Goal: Task Accomplishment & Management: Manage account settings

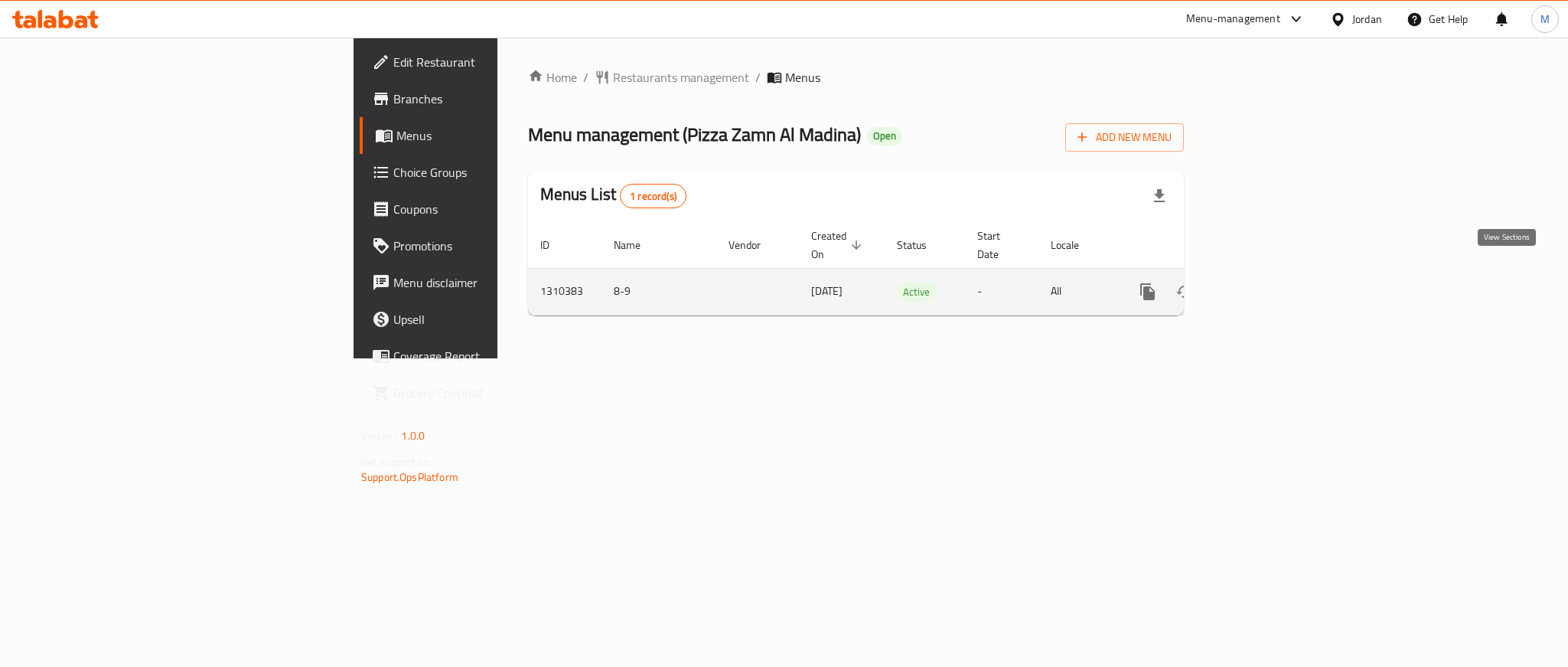
click at [1268, 282] on icon "enhanced table" at bounding box center [1258, 291] width 18 height 18
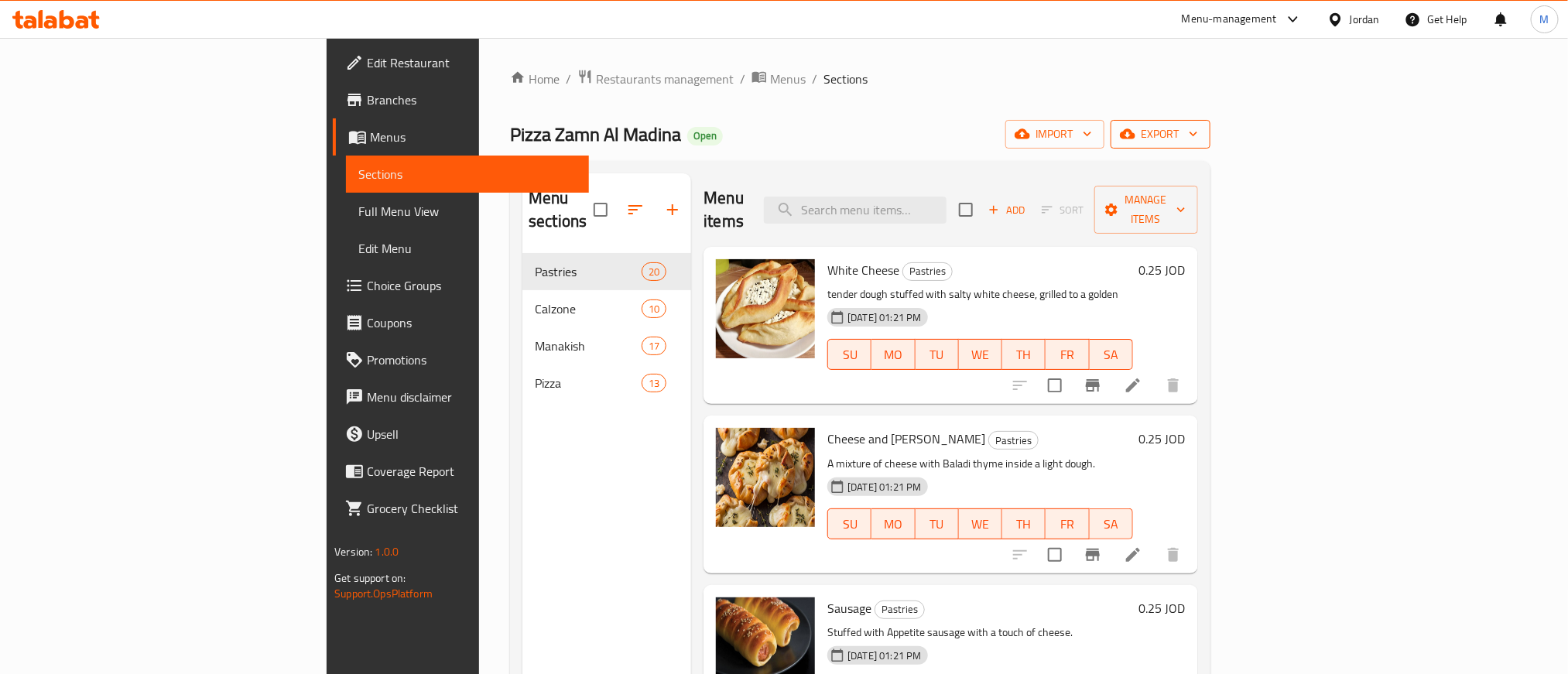
click at [1198, 128] on span "export" at bounding box center [1160, 134] width 75 height 19
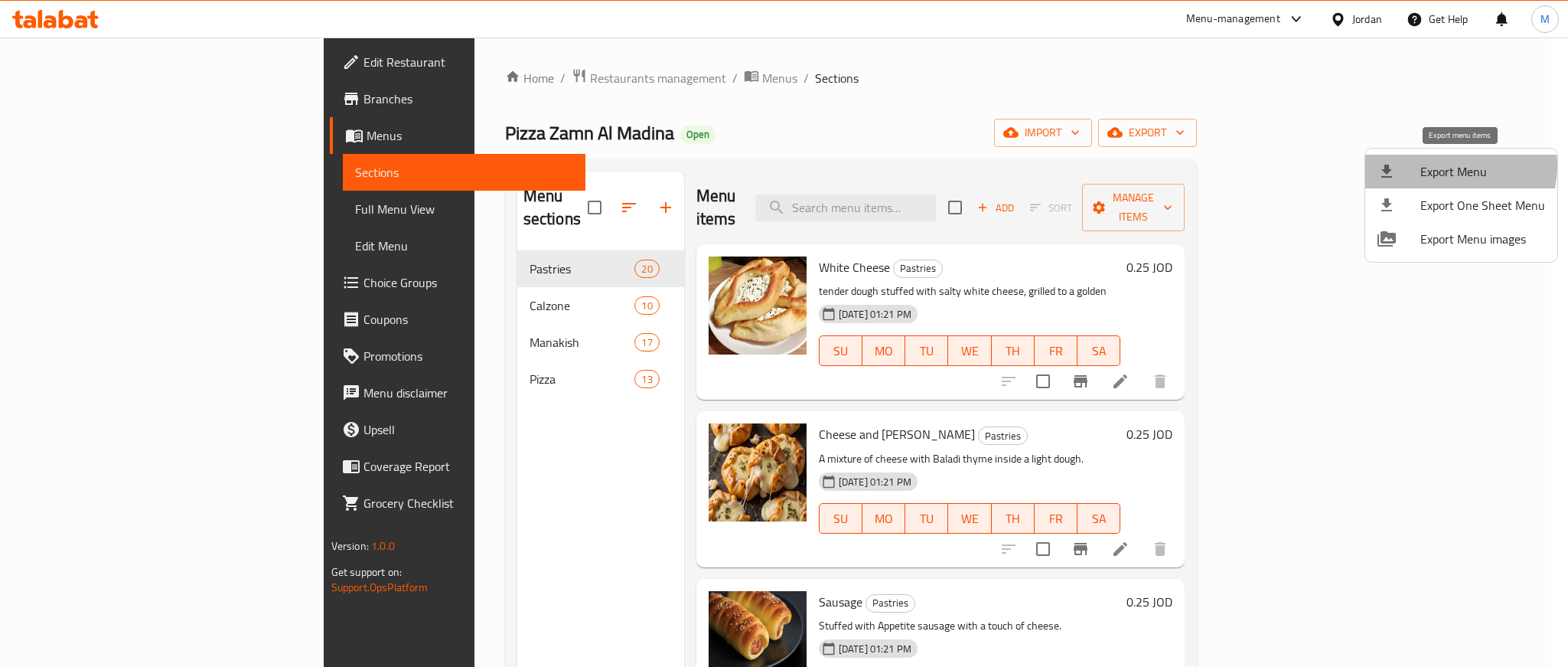
click at [1447, 166] on span "Export Menu" at bounding box center [1482, 171] width 125 height 18
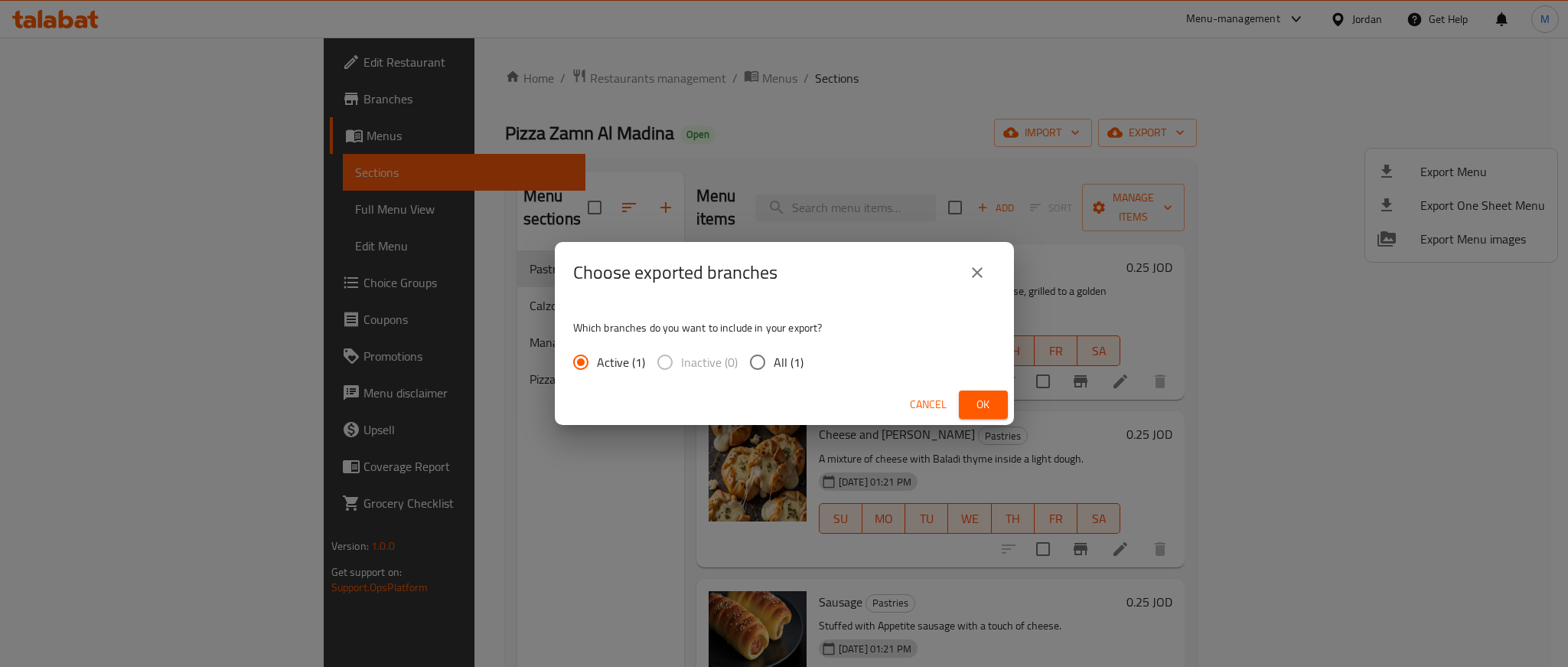
click at [841, 299] on div "Choose exported branches" at bounding box center [784, 273] width 459 height 61
click at [974, 406] on span "Ok" at bounding box center [984, 405] width 24 height 19
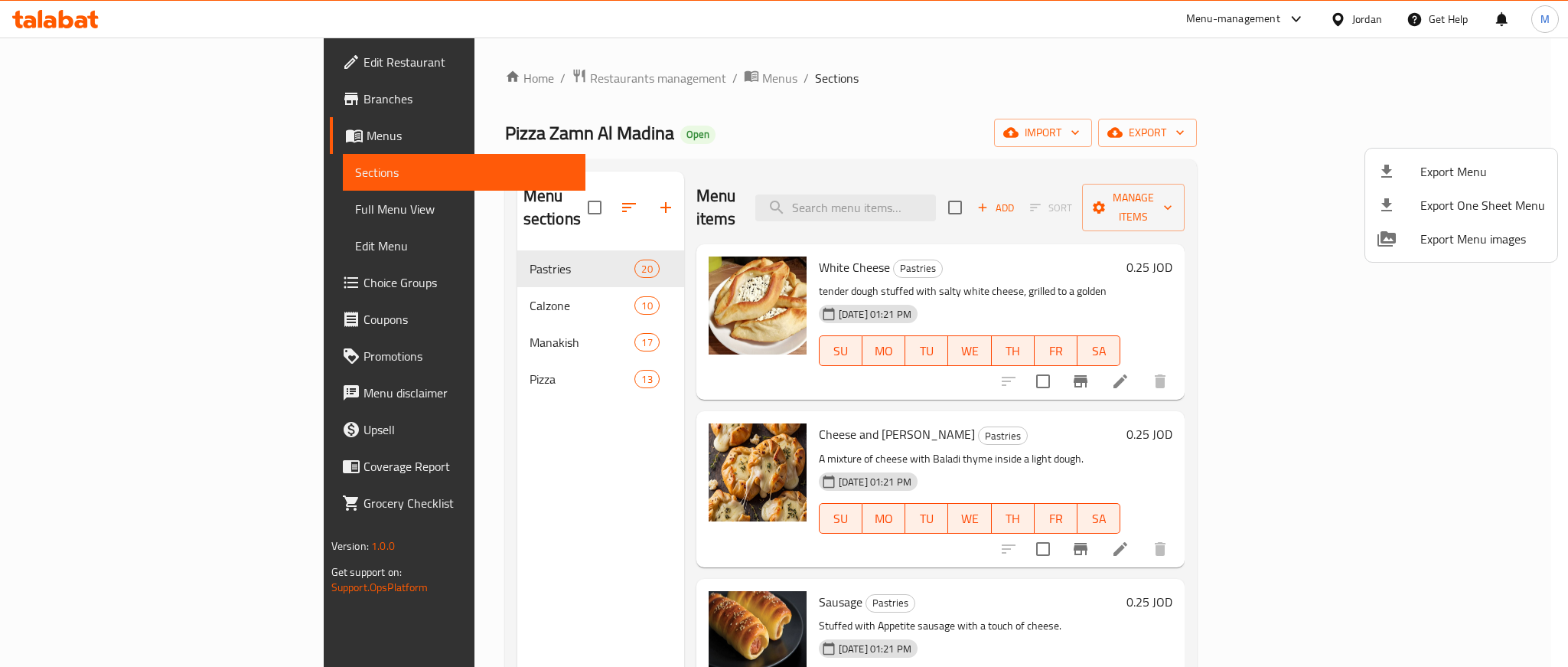
click at [853, 66] on div at bounding box center [784, 333] width 1568 height 667
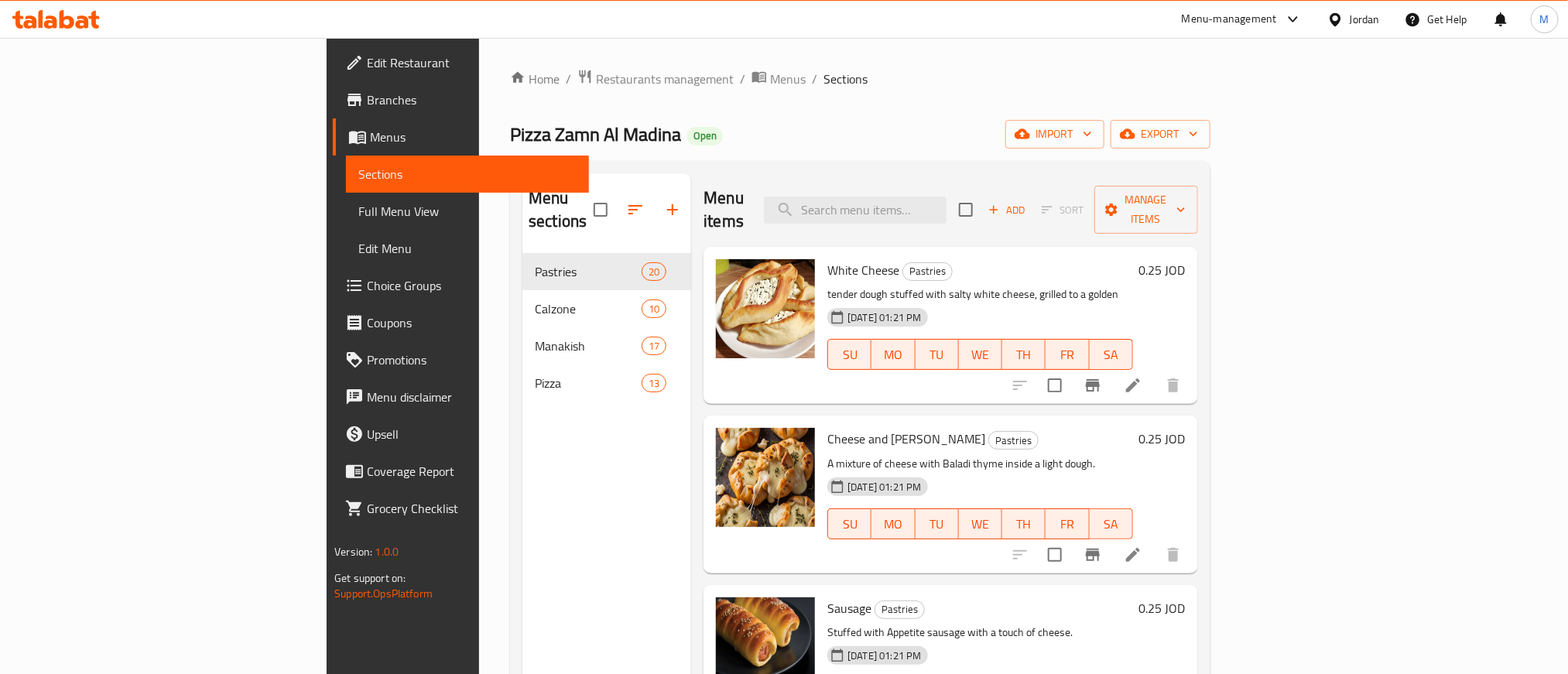
click at [878, 120] on div "Pizza Zamn Al Madina Open import export" at bounding box center [860, 134] width 701 height 28
drag, startPoint x: 957, startPoint y: 100, endPoint x: 875, endPoint y: 81, distance: 84.2
drag, startPoint x: 875, startPoint y: 81, endPoint x: 783, endPoint y: 81, distance: 92.0
click at [783, 81] on ol "Home / Restaurants management / Menus / Sections" at bounding box center [860, 79] width 701 height 20
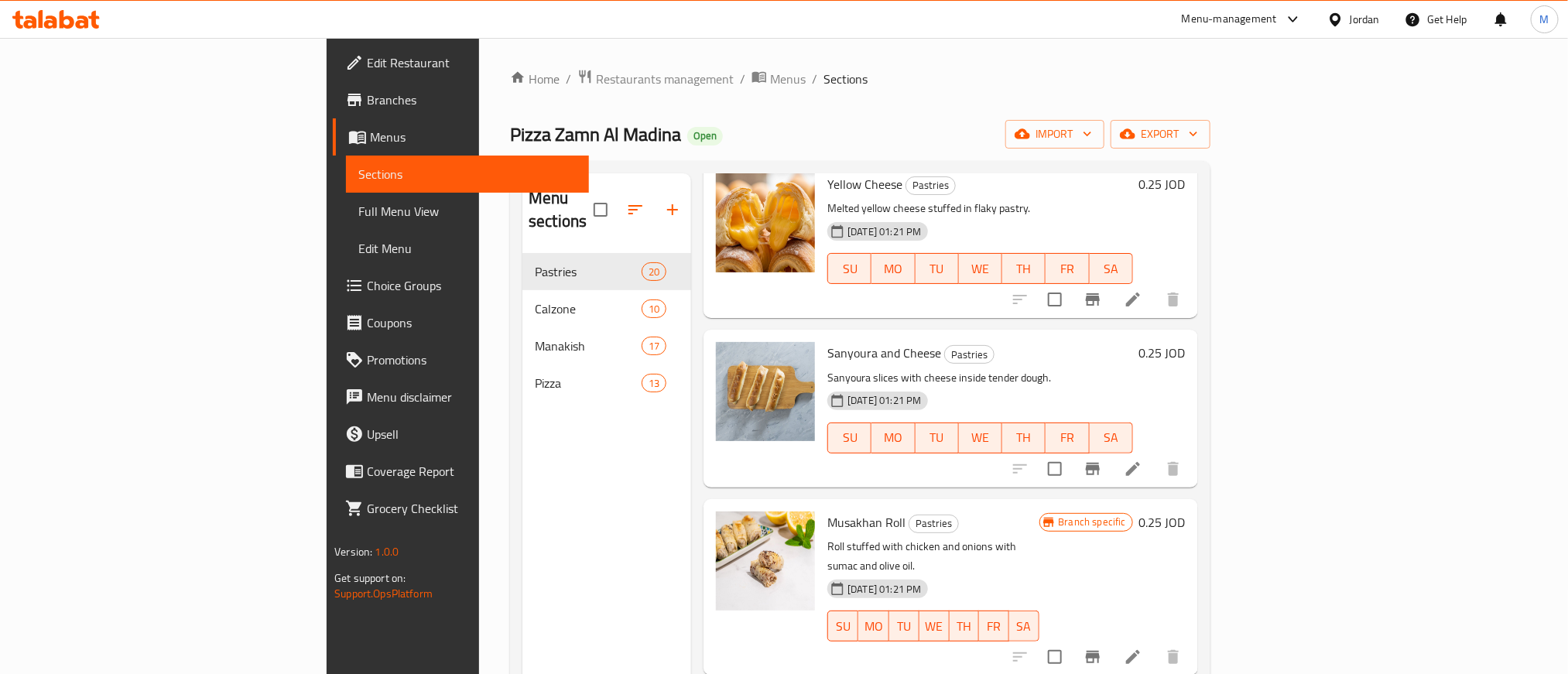
scroll to position [1161, 0]
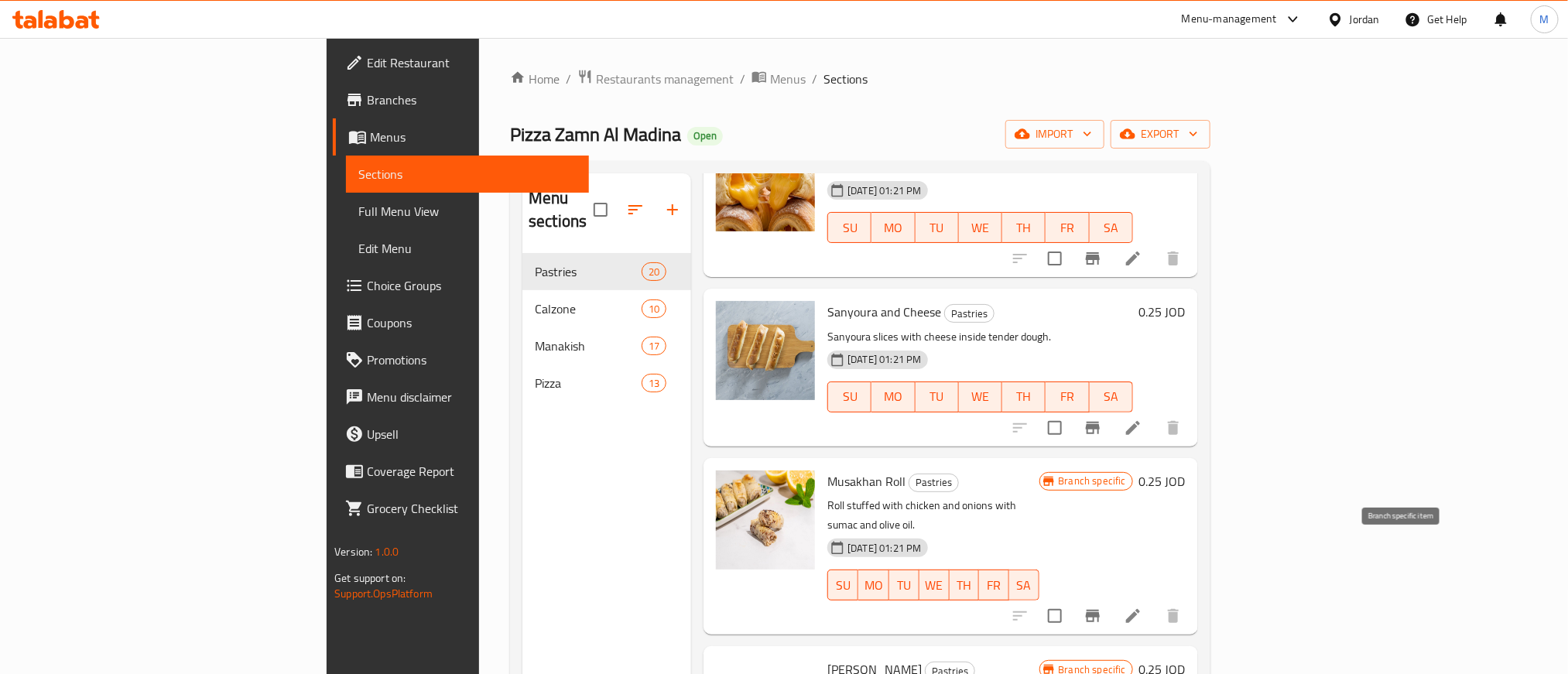
click at [1111, 597] on button "Branch-specific-item" at bounding box center [1093, 616] width 37 height 37
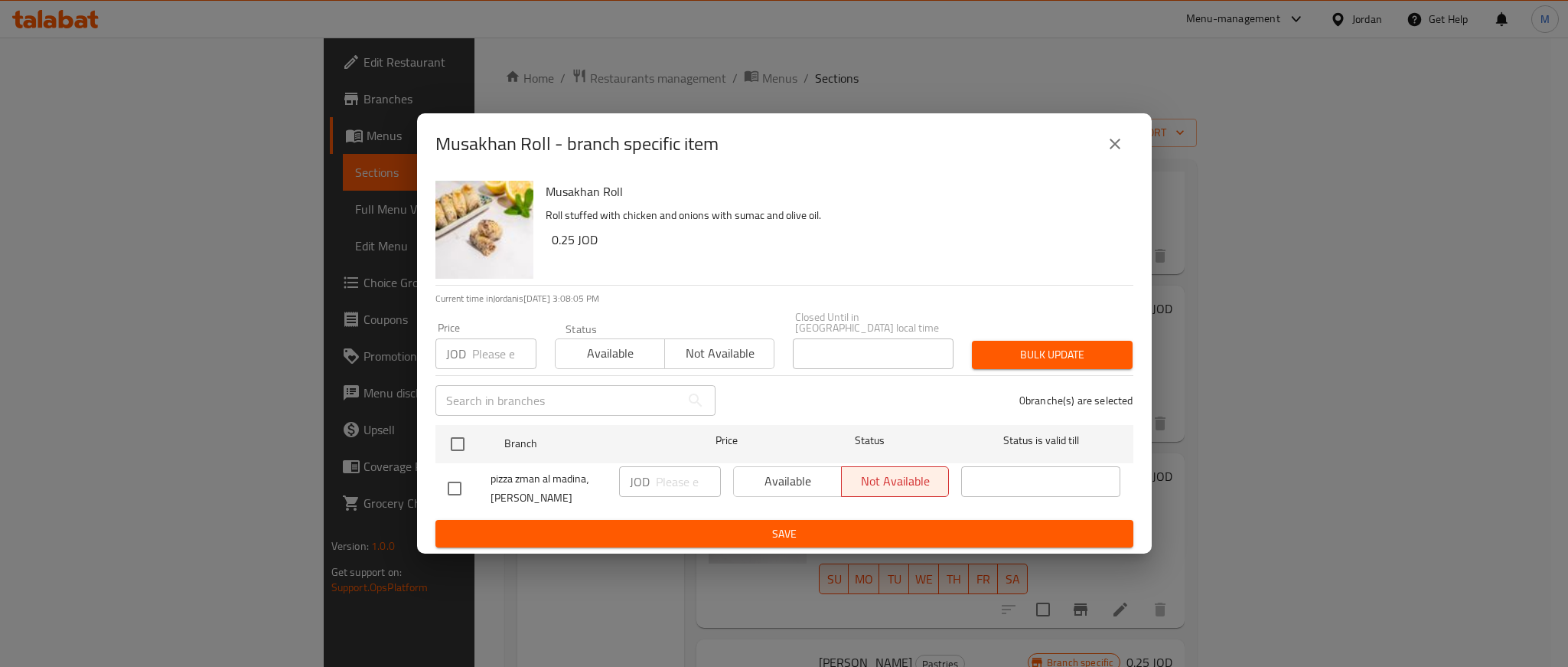
click at [1114, 145] on icon "close" at bounding box center [1115, 143] width 18 height 18
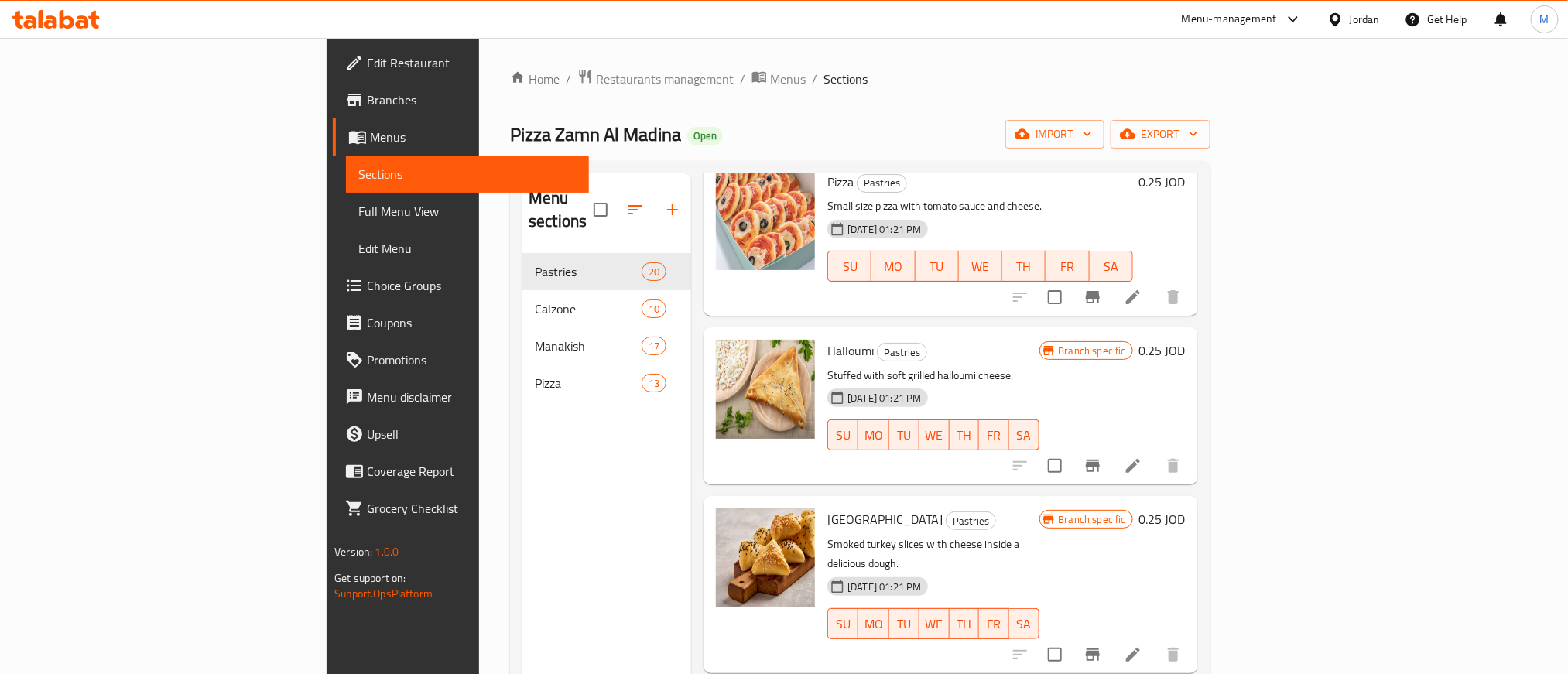
scroll to position [1858, 0]
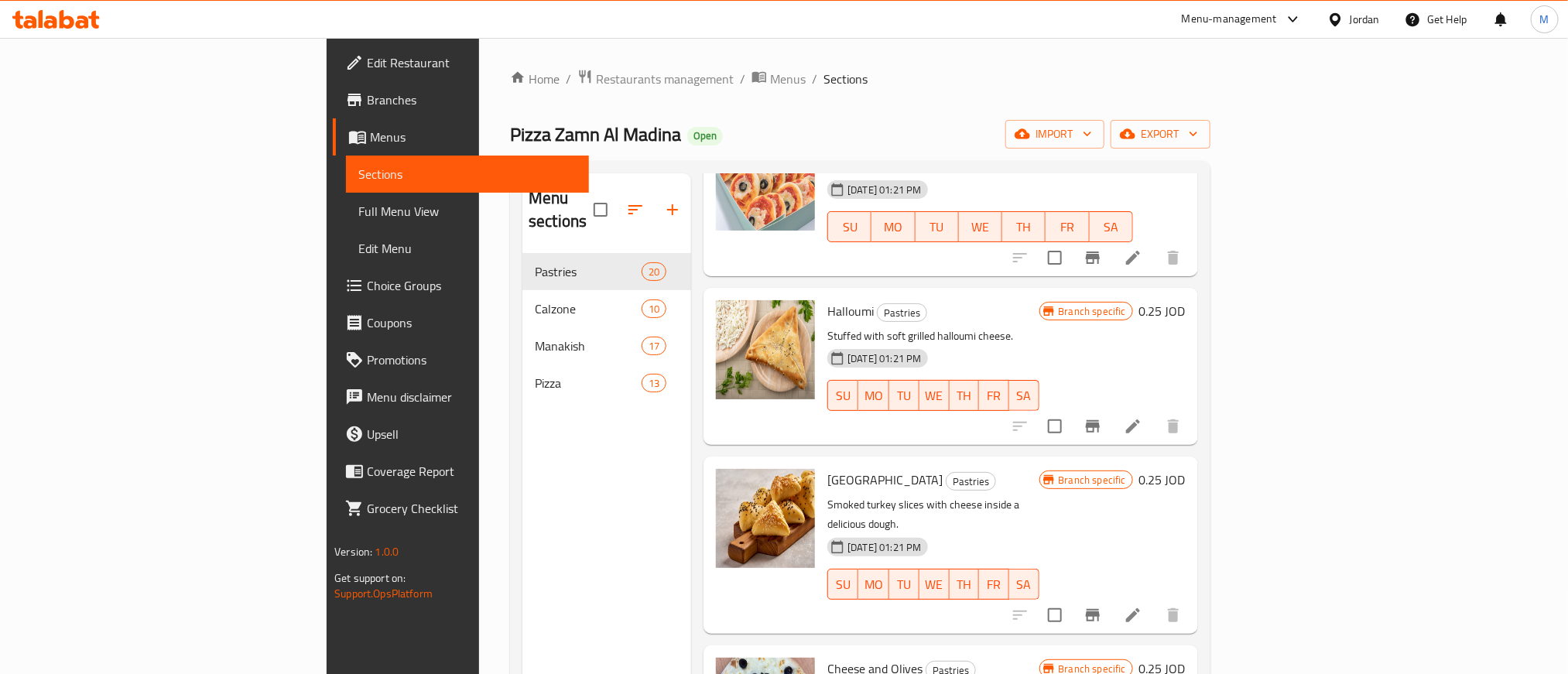
click at [1102, 606] on icon "Branch-specific-item" at bounding box center [1093, 615] width 19 height 19
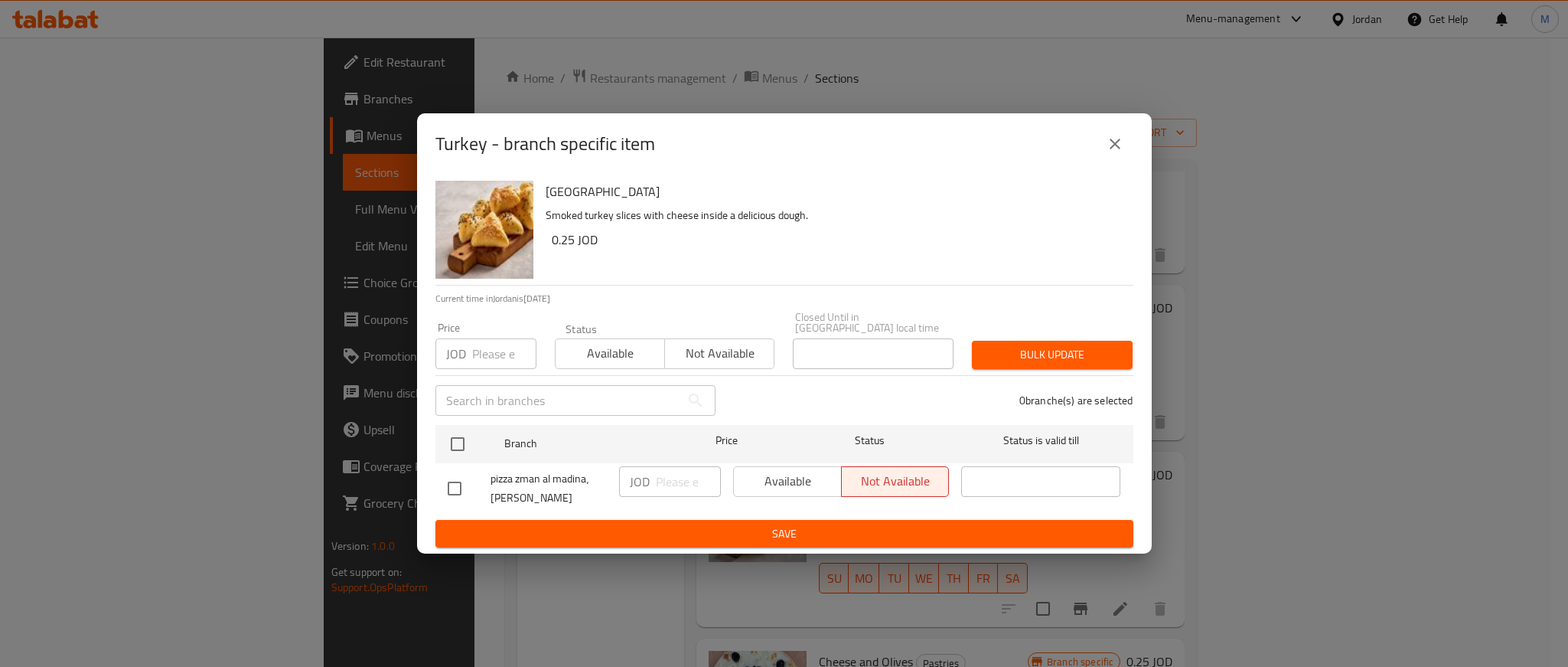
click at [1098, 142] on button "close" at bounding box center [1116, 144] width 37 height 37
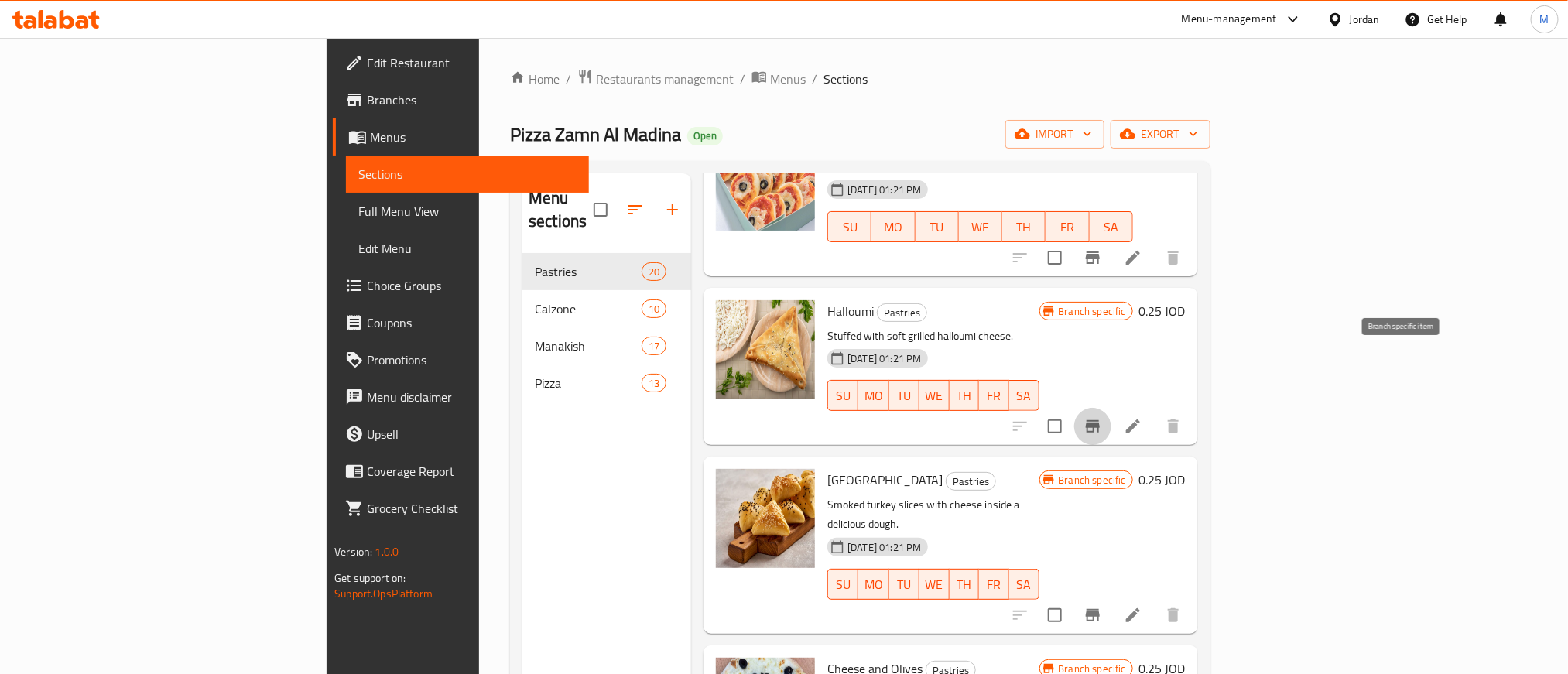
click at [1102, 417] on icon "Branch-specific-item" at bounding box center [1093, 426] width 19 height 19
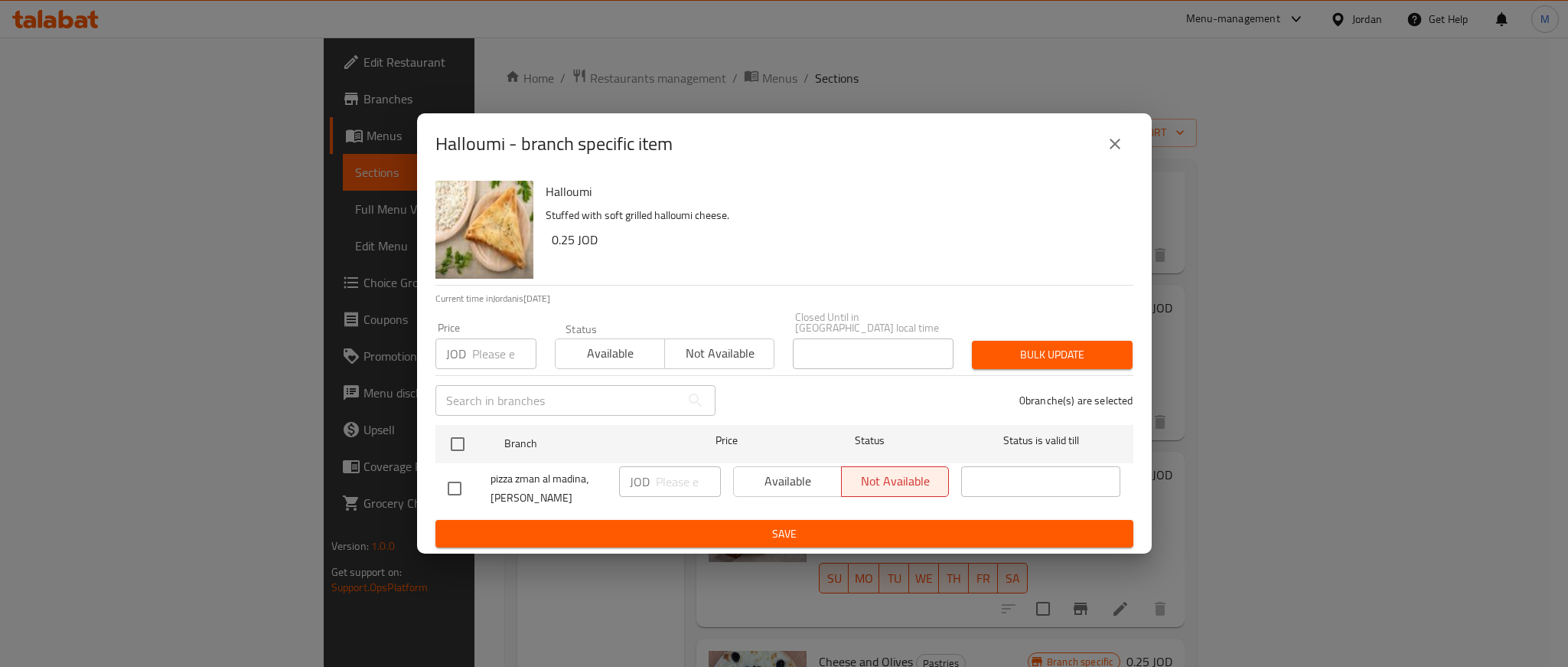
click at [1122, 141] on icon "close" at bounding box center [1115, 143] width 18 height 18
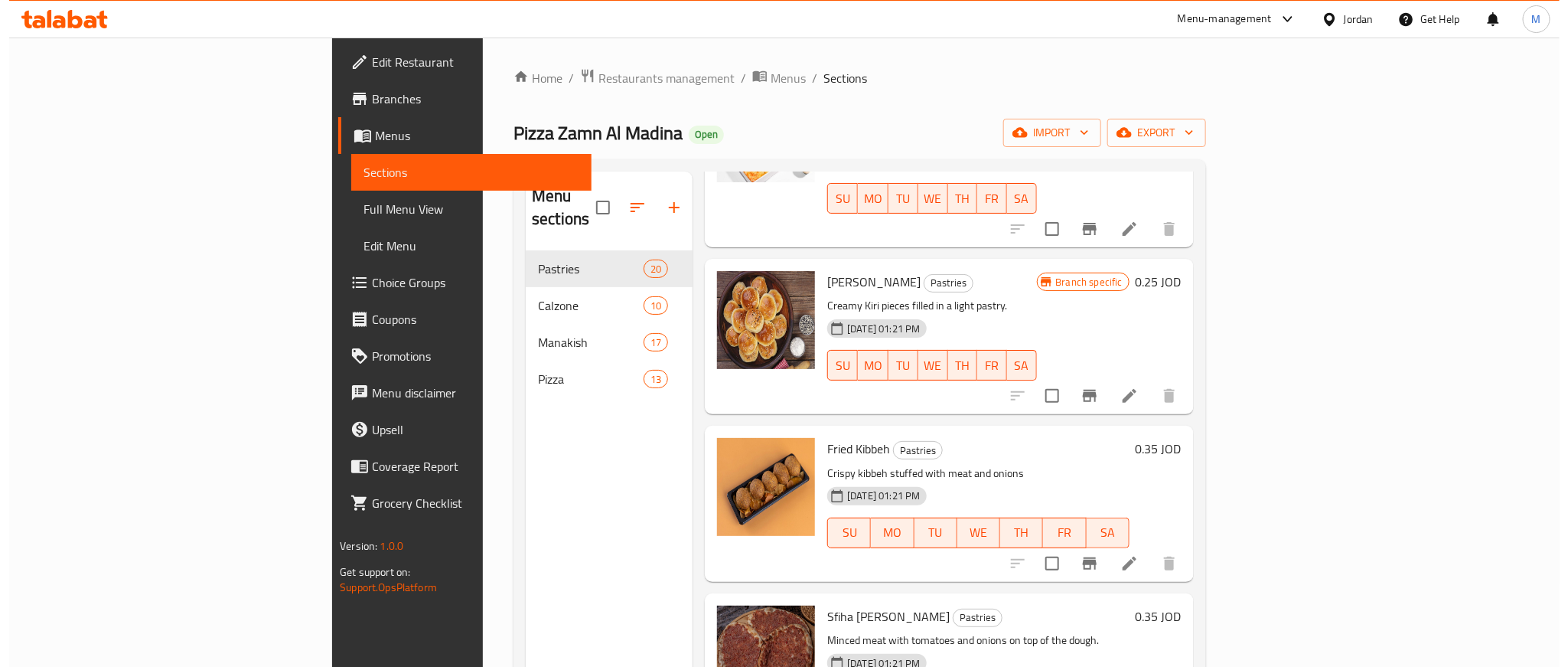
scroll to position [2716, 0]
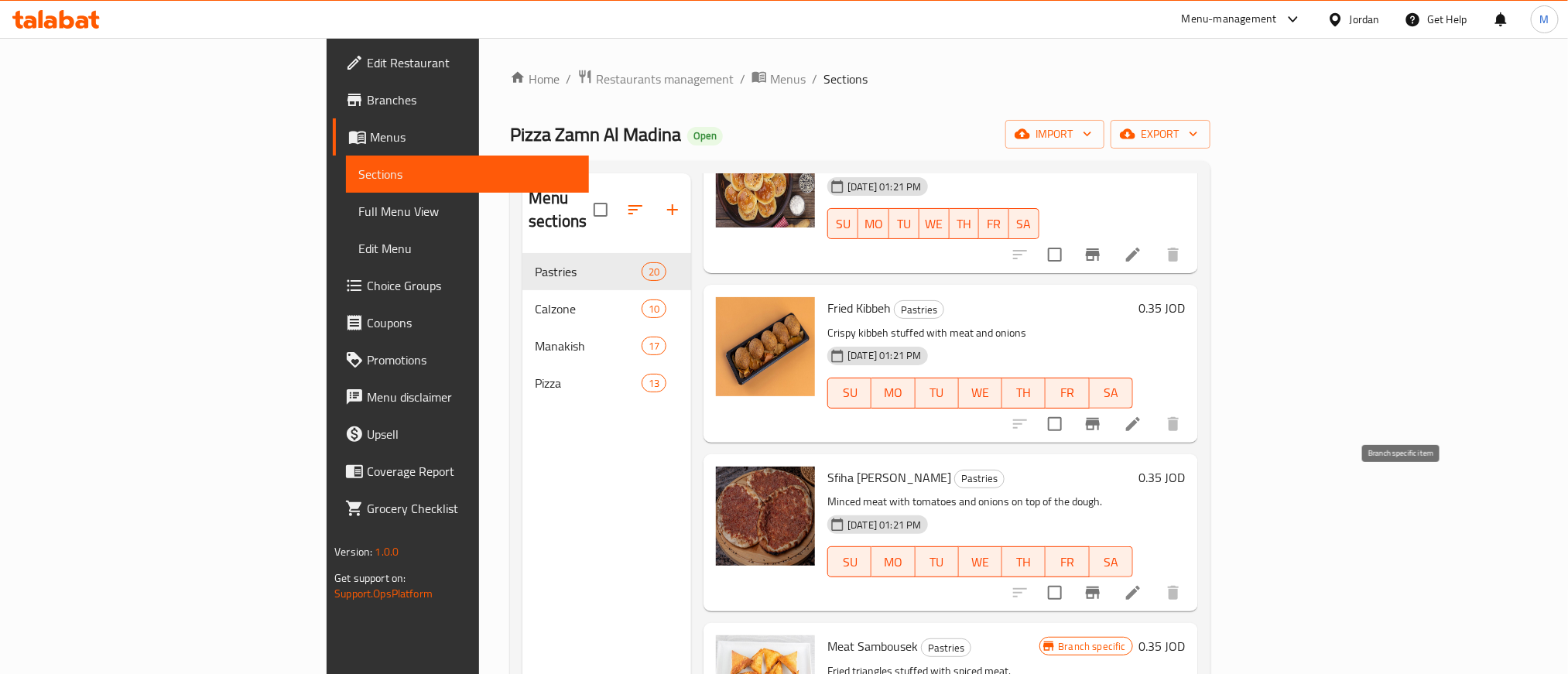
click at [1100, 587] on icon "Branch-specific-item" at bounding box center [1093, 593] width 14 height 12
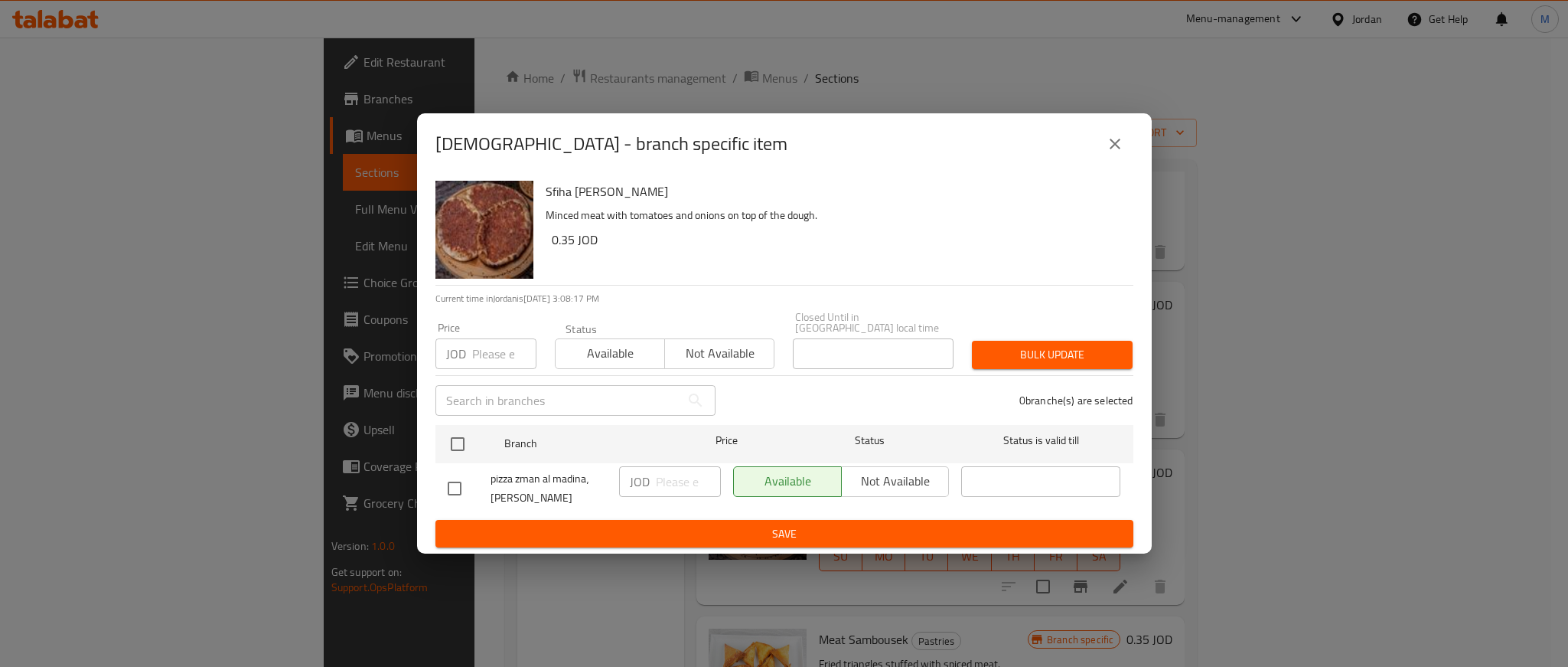
click at [1112, 147] on icon "close" at bounding box center [1116, 144] width 10 height 10
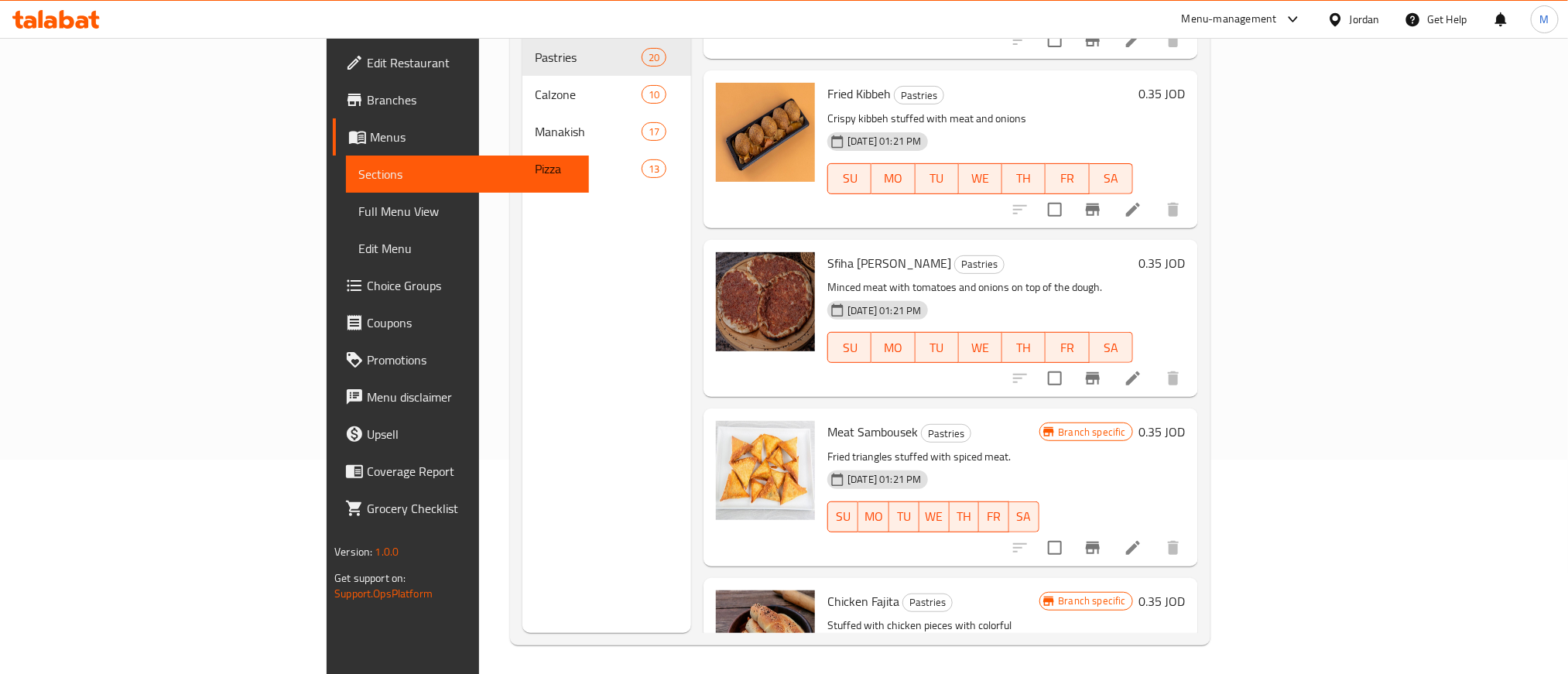
scroll to position [216, 0]
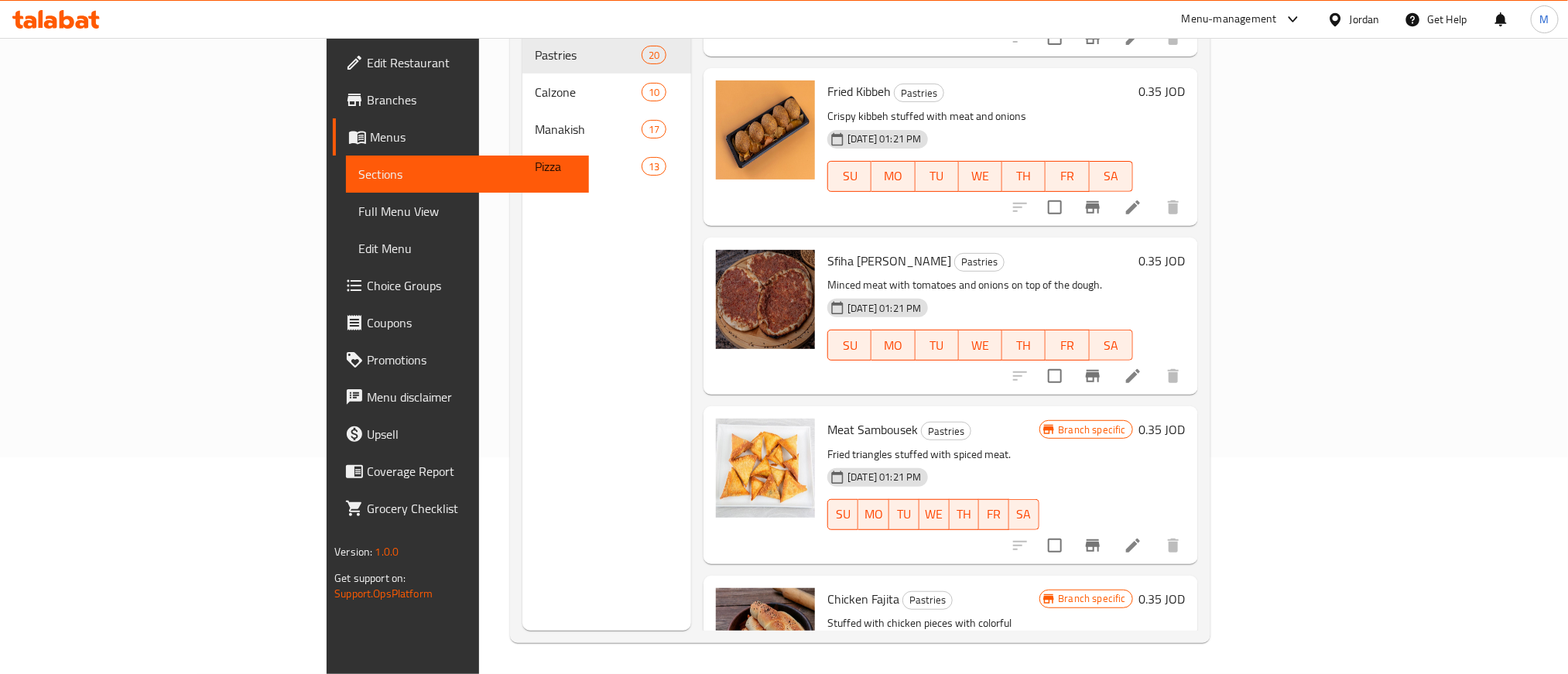
click at [1102, 536] on icon "Branch-specific-item" at bounding box center [1093, 545] width 19 height 19
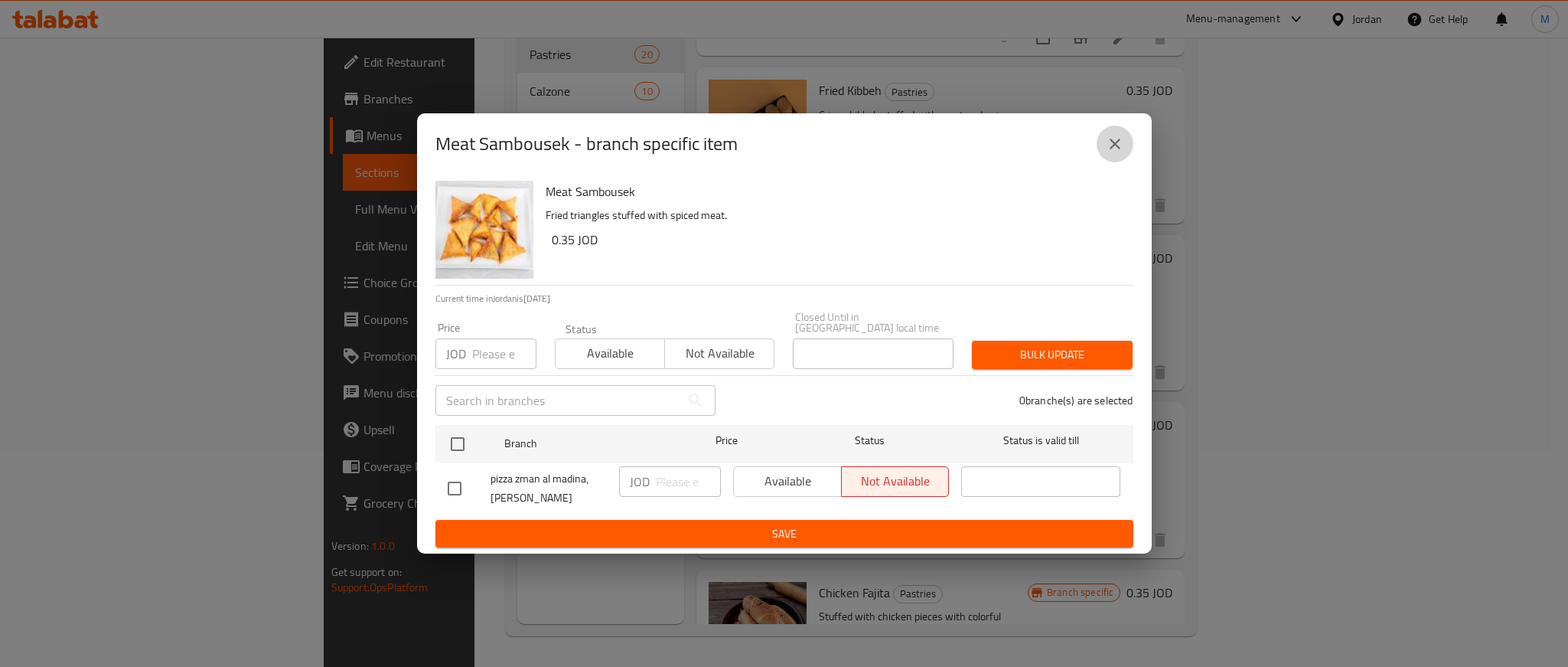
click at [1108, 145] on icon "close" at bounding box center [1115, 143] width 18 height 18
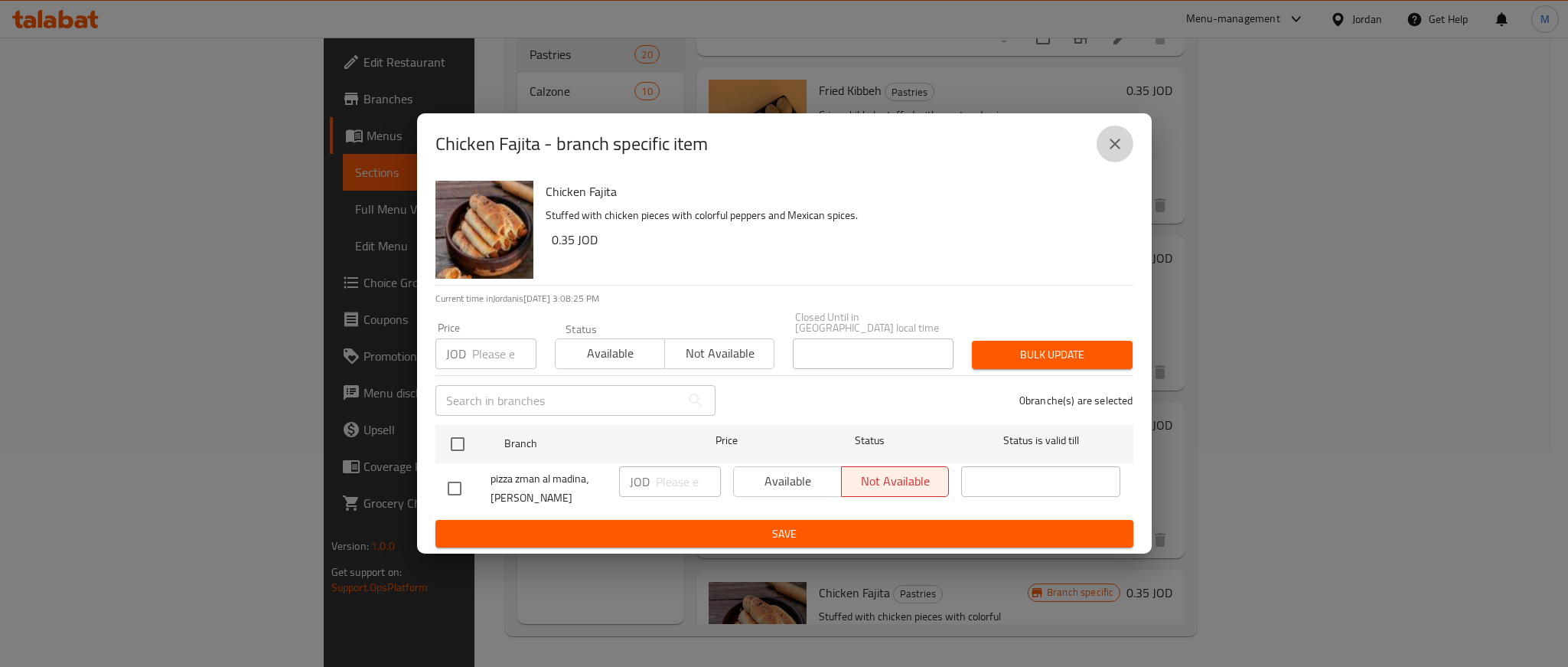
click at [1114, 153] on icon "close" at bounding box center [1115, 143] width 18 height 18
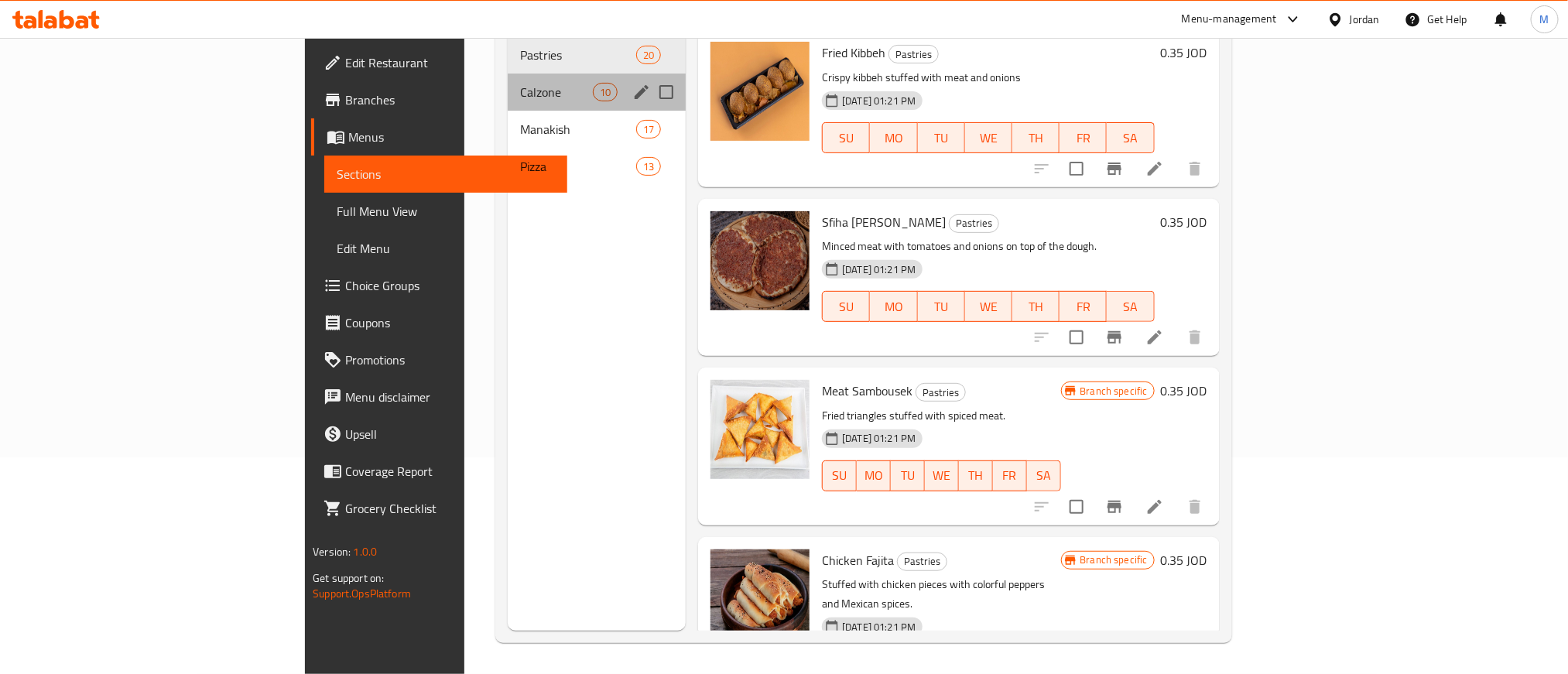
click at [508, 73] on div "Calzone 10" at bounding box center [597, 92] width 178 height 37
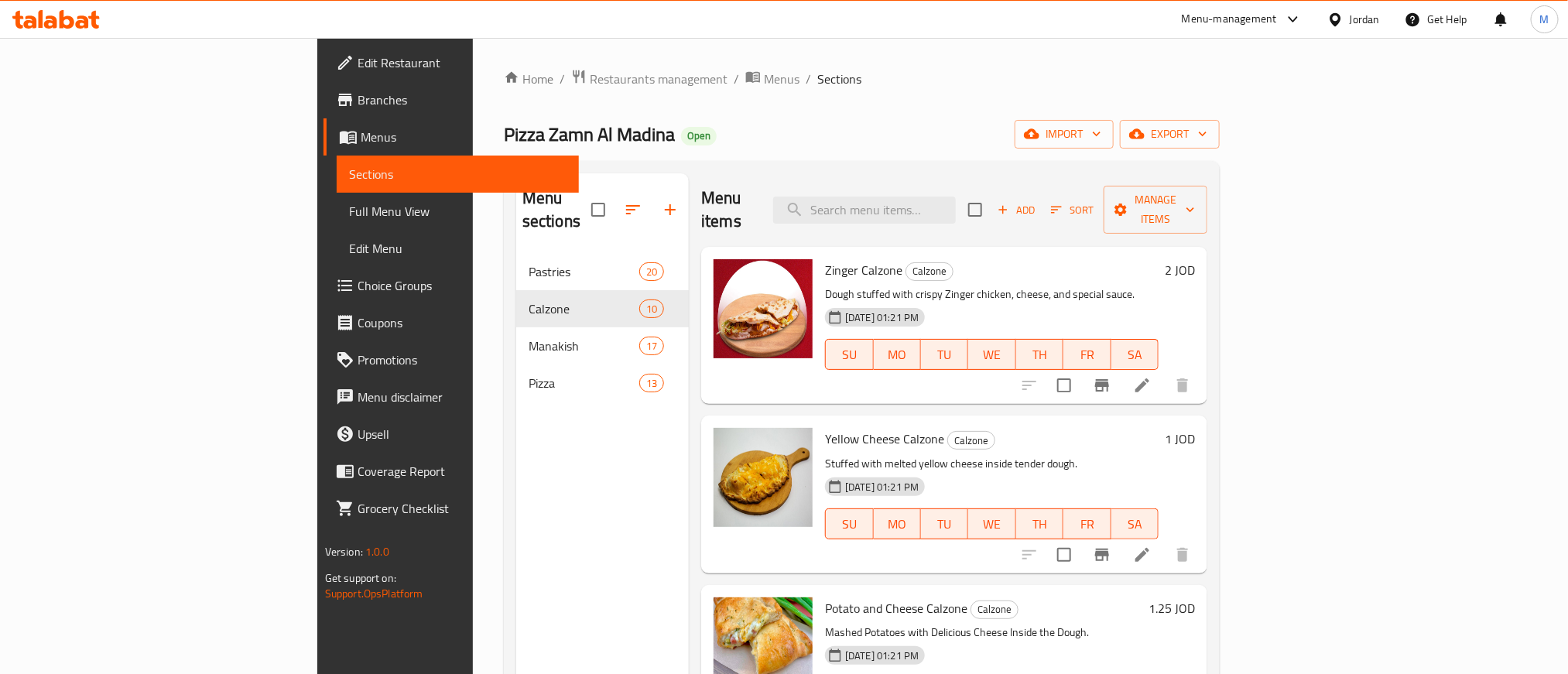
click at [1165, 254] on div "Zinger Calzone Calzone Dough stuffed with crispy Zinger chicken, cheese, and sp…" at bounding box center [992, 326] width 346 height 145
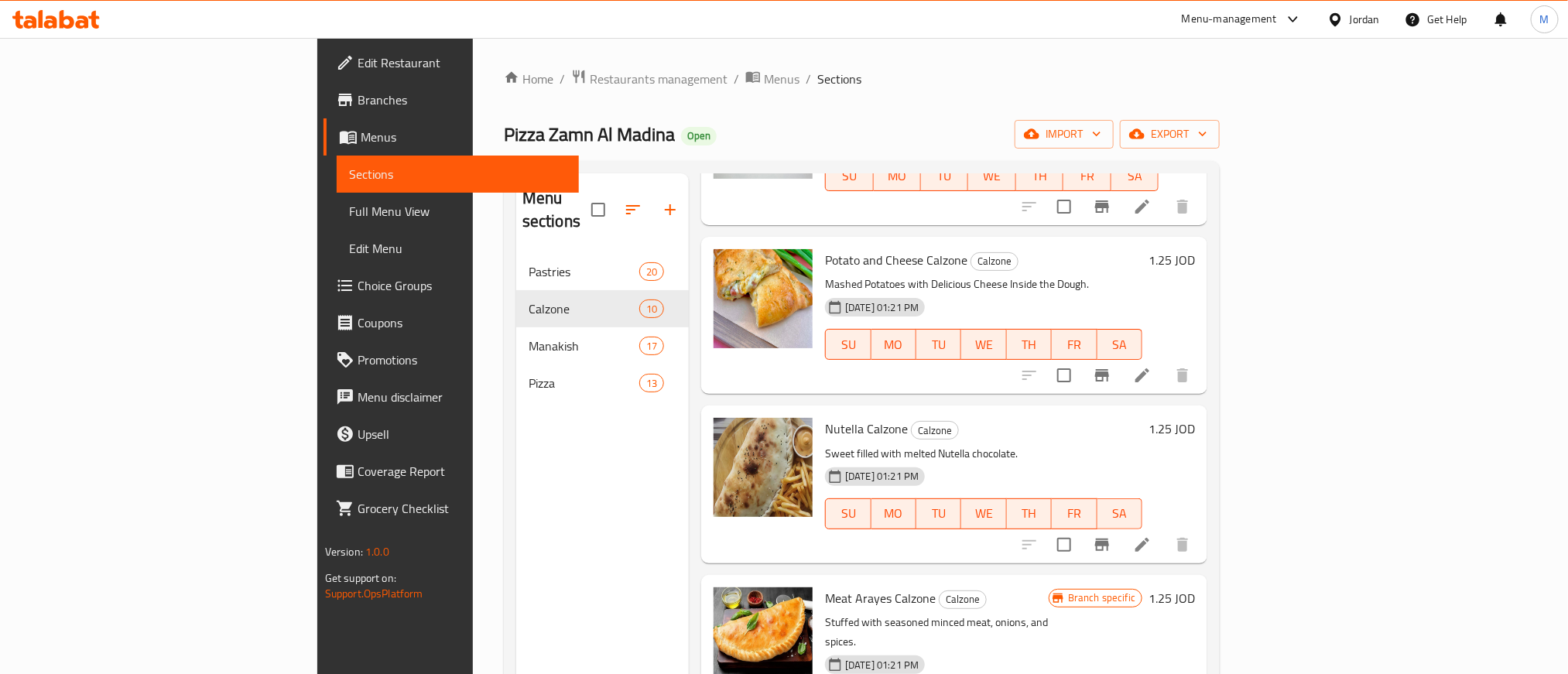
scroll to position [465, 0]
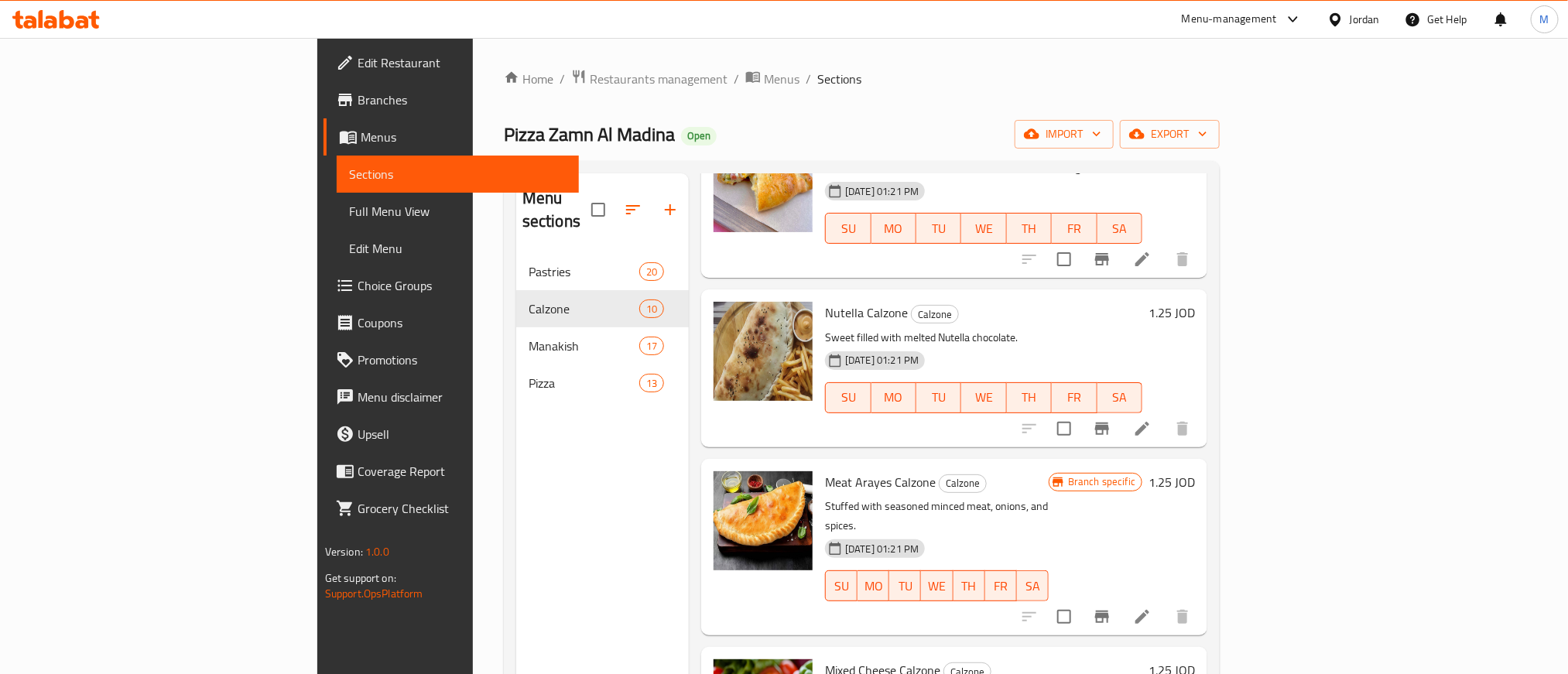
drag, startPoint x: 1224, startPoint y: 466, endPoint x: 1087, endPoint y: 472, distance: 137.1
click at [1055, 472] on div "Meat Arayes Calzone Calzone Stuffed with seasoned minced meat, onions, and spic…" at bounding box center [936, 548] width 236 height 164
drag, startPoint x: 1087, startPoint y: 473, endPoint x: 1105, endPoint y: 467, distance: 19.0
click at [1041, 534] on div "[DATE] 01:21 PM SU MO TU WE TH FR SA" at bounding box center [936, 575] width 236 height 84
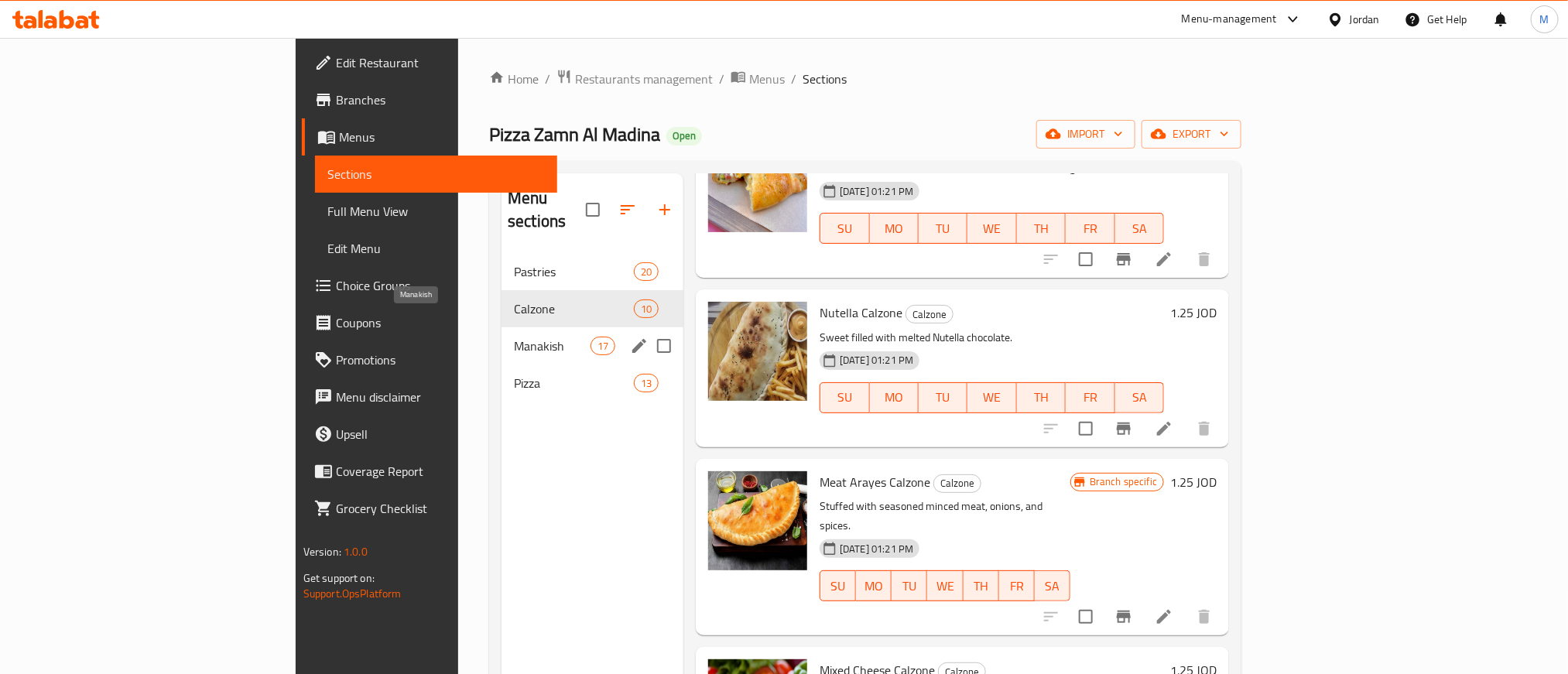
click at [514, 337] on span "Manakish" at bounding box center [552, 345] width 77 height 19
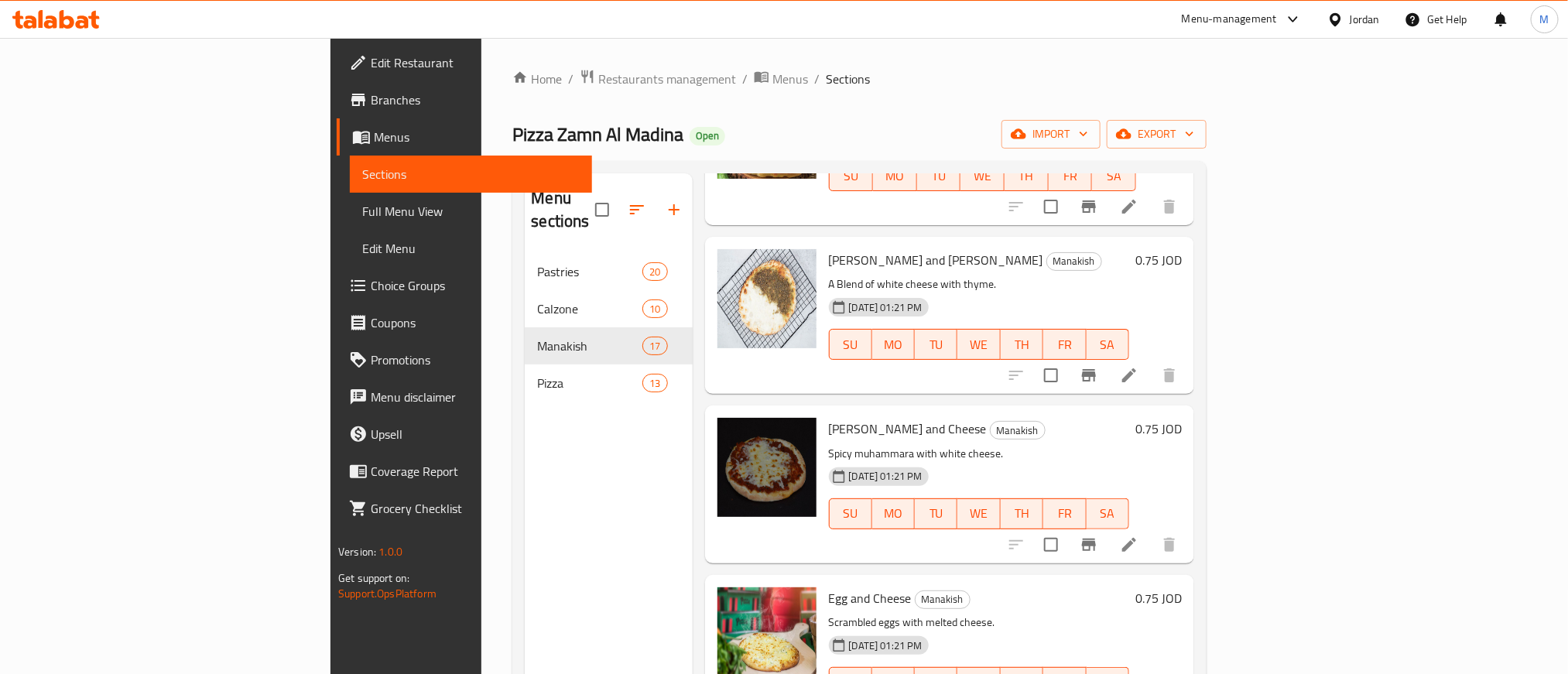
scroll to position [465, 0]
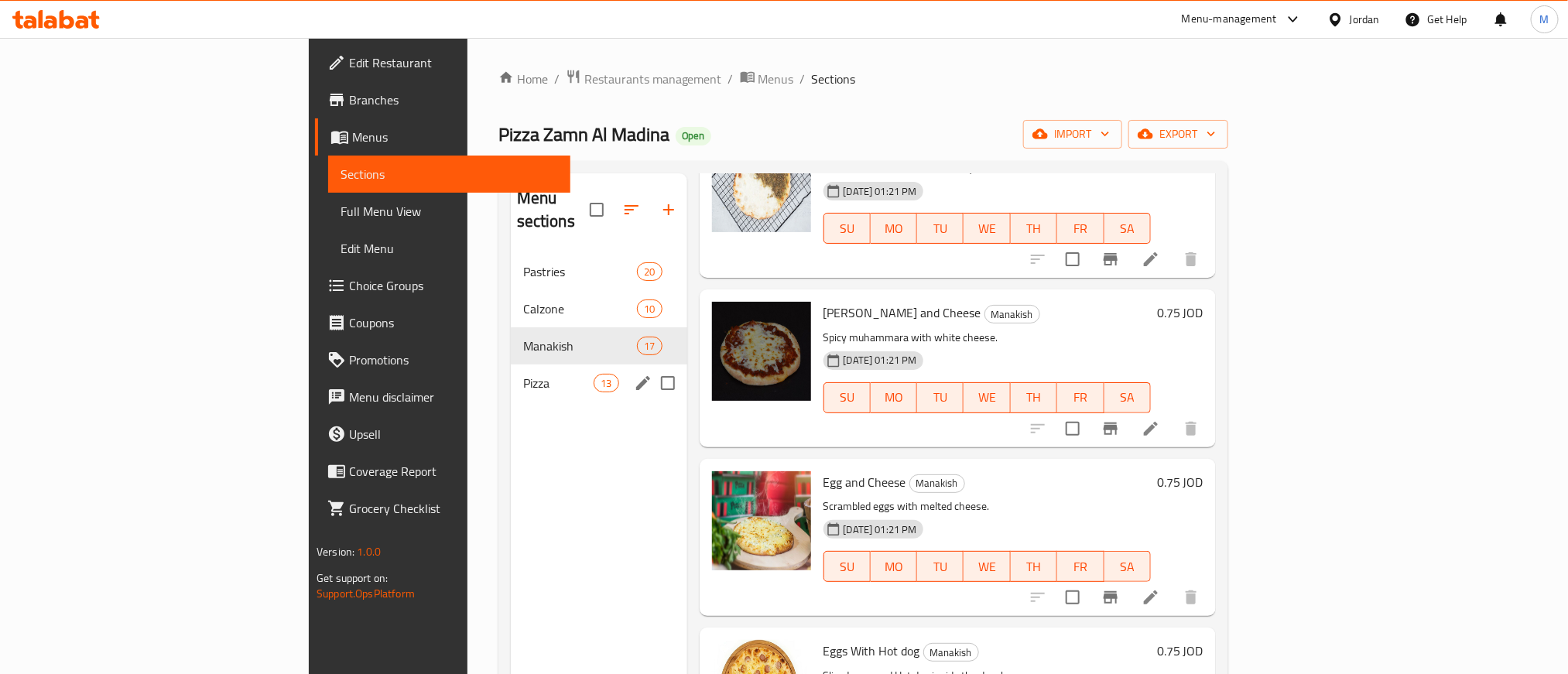
click at [523, 374] on span "Pizza" at bounding box center [558, 382] width 71 height 19
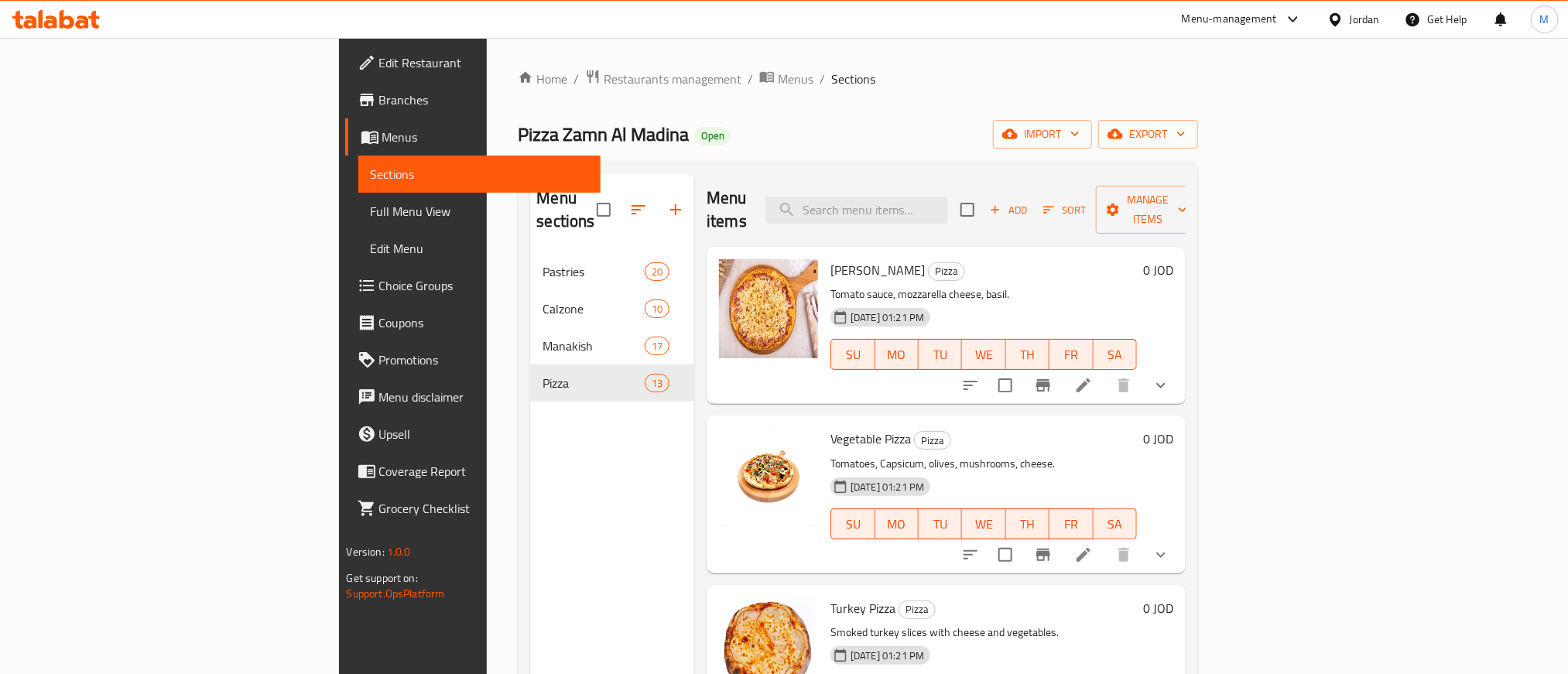
click at [1170, 376] on icon "show more" at bounding box center [1161, 385] width 19 height 19
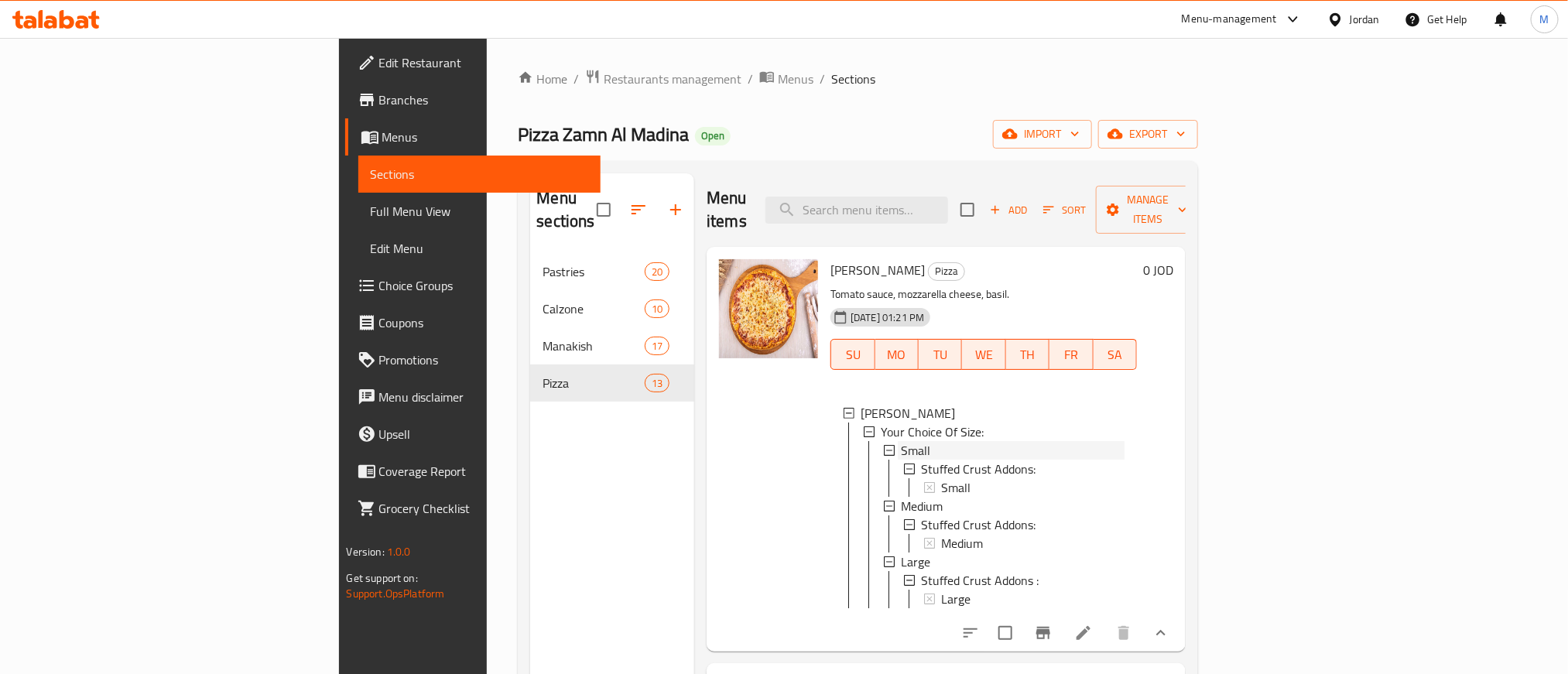
click at [901, 441] on div "Small" at bounding box center [1012, 450] width 223 height 19
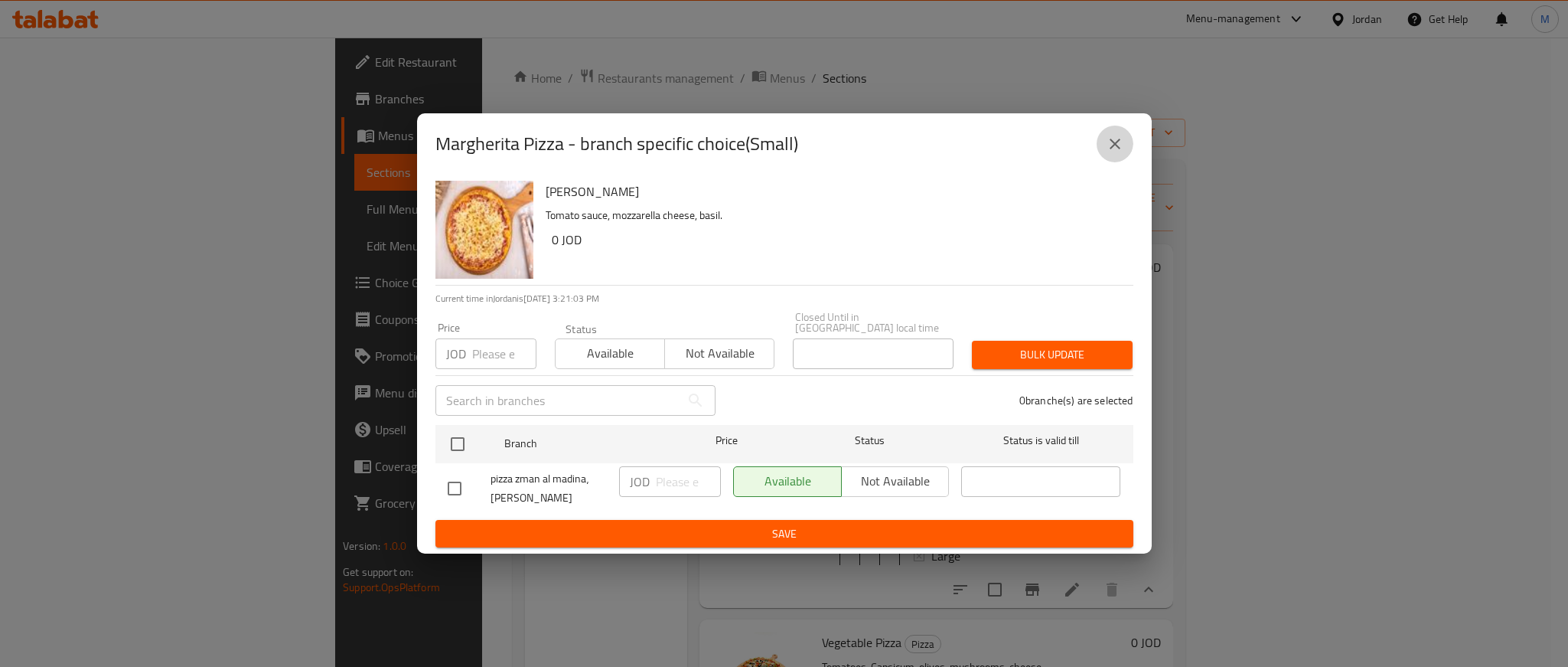
click at [1114, 153] on icon "close" at bounding box center [1115, 143] width 18 height 18
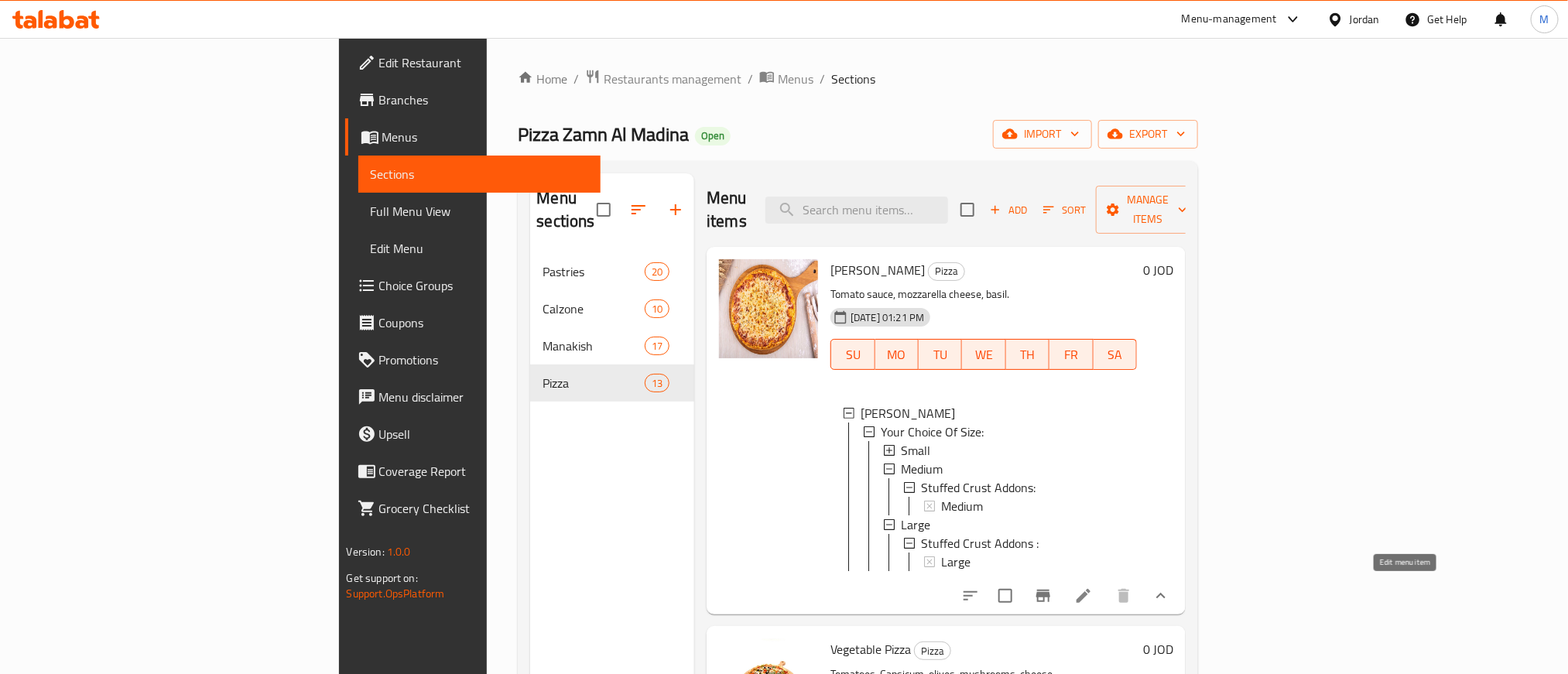
click at [1091, 589] on icon at bounding box center [1084, 596] width 14 height 14
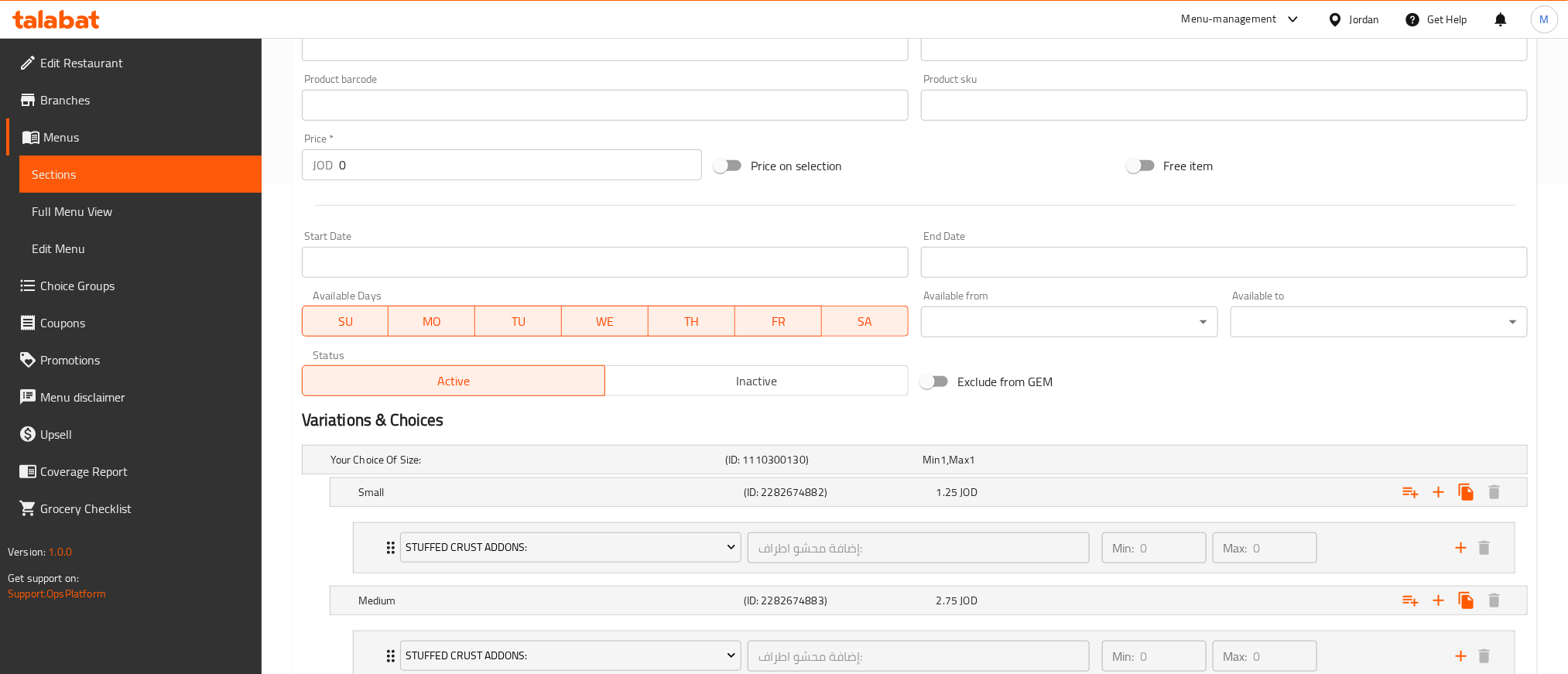
scroll to position [697, 0]
